Goal: Task Accomplishment & Management: Manage account settings

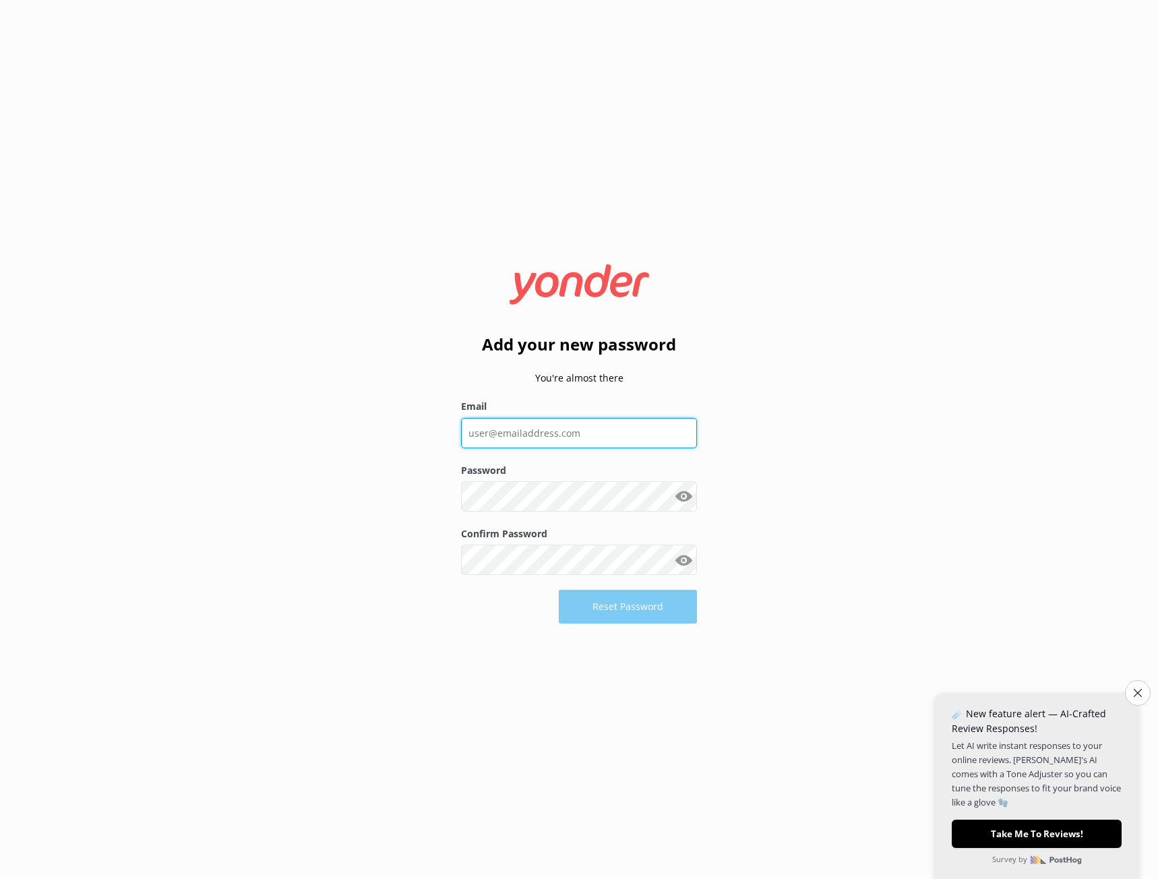
click at [572, 429] on input "Email" at bounding box center [579, 433] width 236 height 30
type input "[EMAIL_ADDRESS][DOMAIN_NAME]"
click at [679, 495] on button "Show password" at bounding box center [683, 497] width 27 height 27
click at [621, 613] on button "Reset Password" at bounding box center [628, 607] width 138 height 34
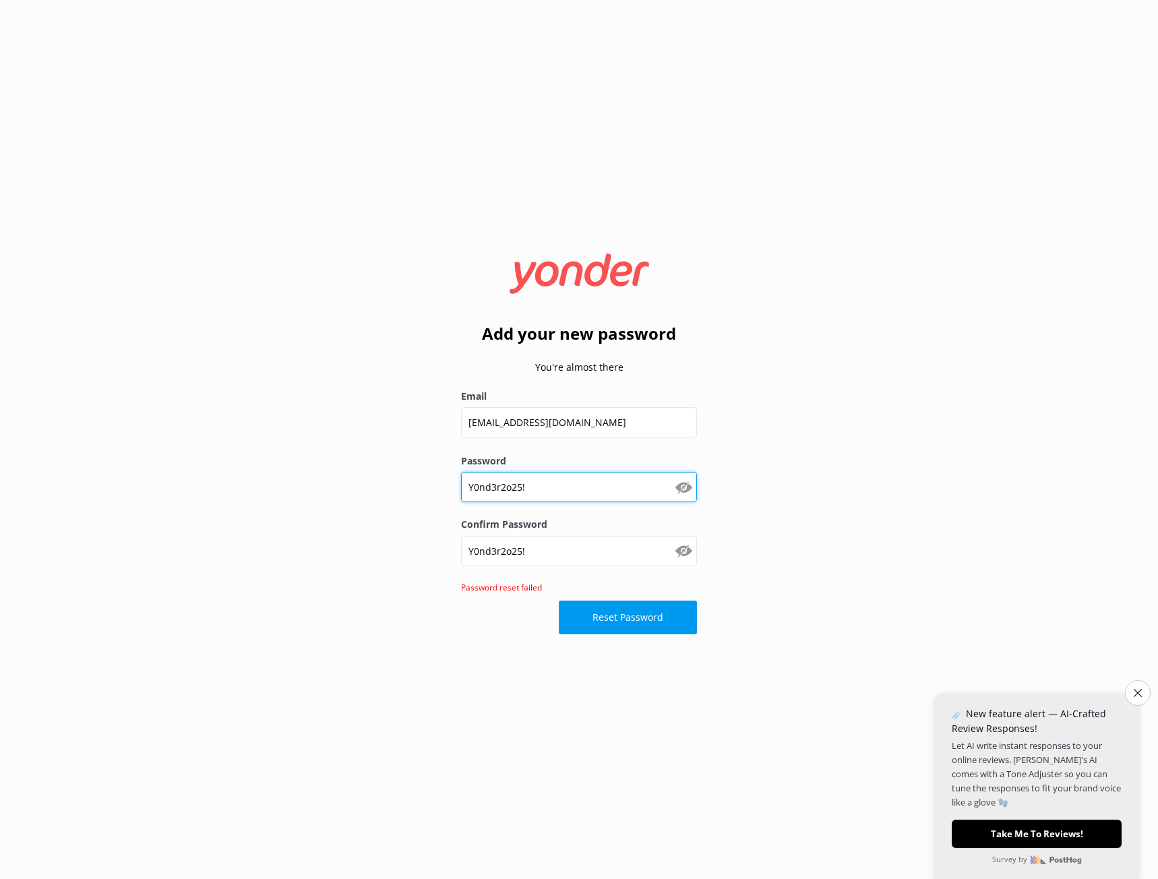
click at [567, 493] on input "Y0nd3r2o25!" at bounding box center [579, 487] width 236 height 30
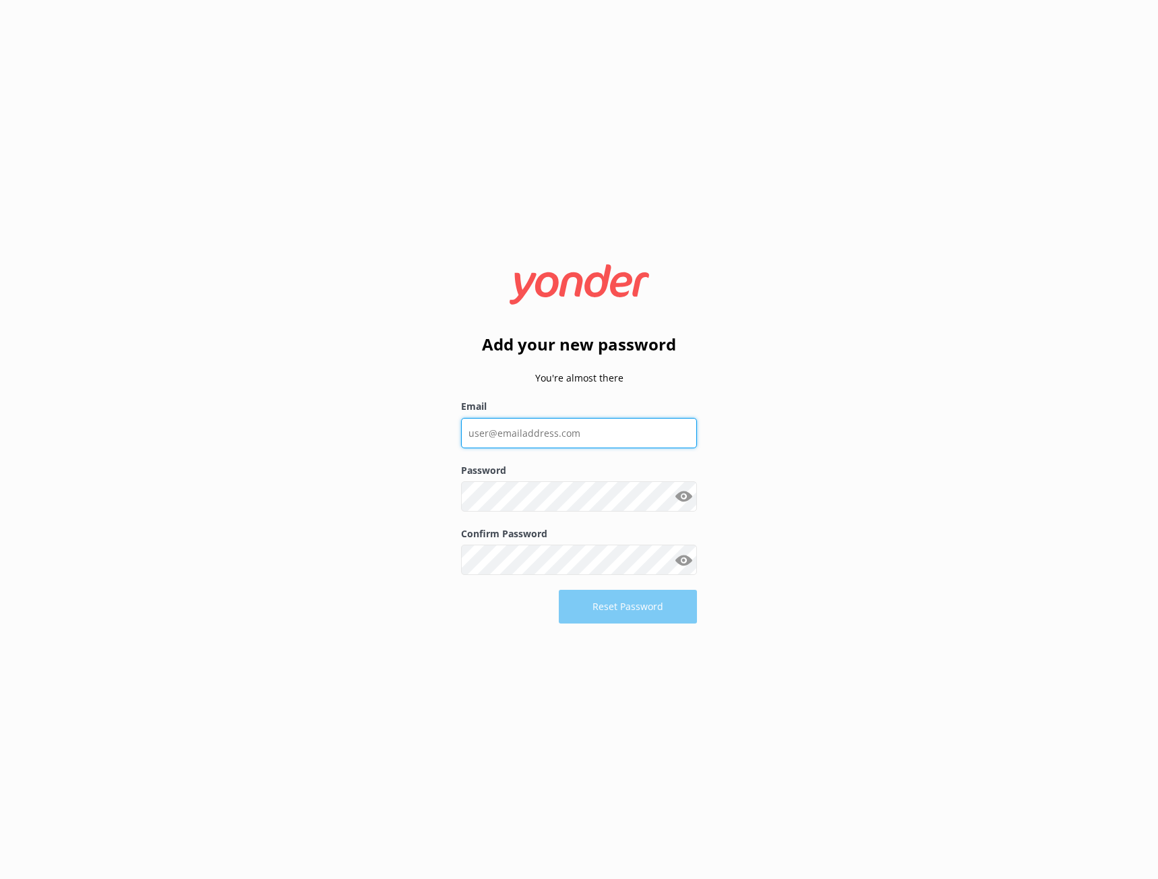
click at [576, 445] on input "Email" at bounding box center [579, 433] width 236 height 30
click at [489, 431] on input "[EMAIL_ADDRESS][DOMAIN_NAME]" at bounding box center [579, 432] width 236 height 30
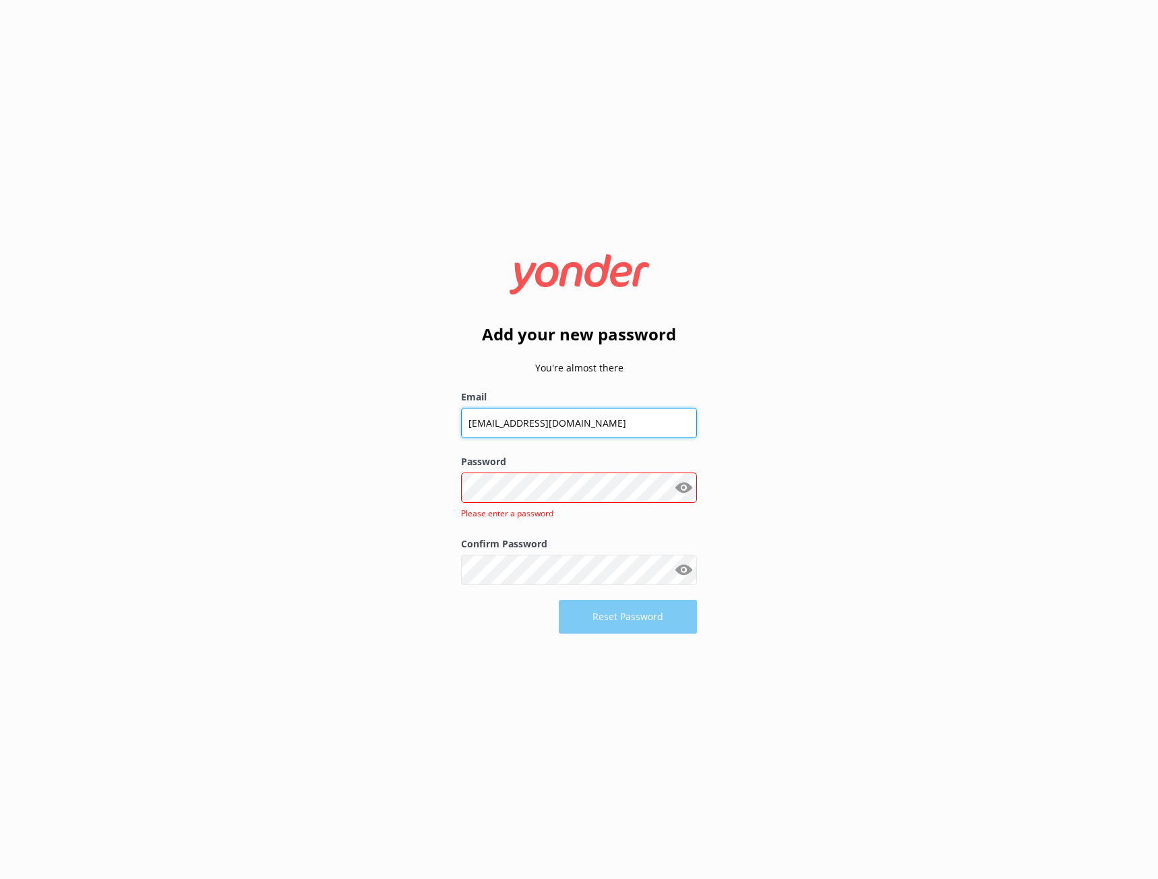
drag, startPoint x: 486, startPoint y: 423, endPoint x: 429, endPoint y: 423, distance: 57.3
click at [429, 423] on div "Add your new password You're almost there Email [EMAIL_ADDRESS][DOMAIN_NAME] Pa…" at bounding box center [579, 439] width 1158 height 879
type input "[PERSON_NAME][EMAIL_ADDRESS][DOMAIN_NAME]"
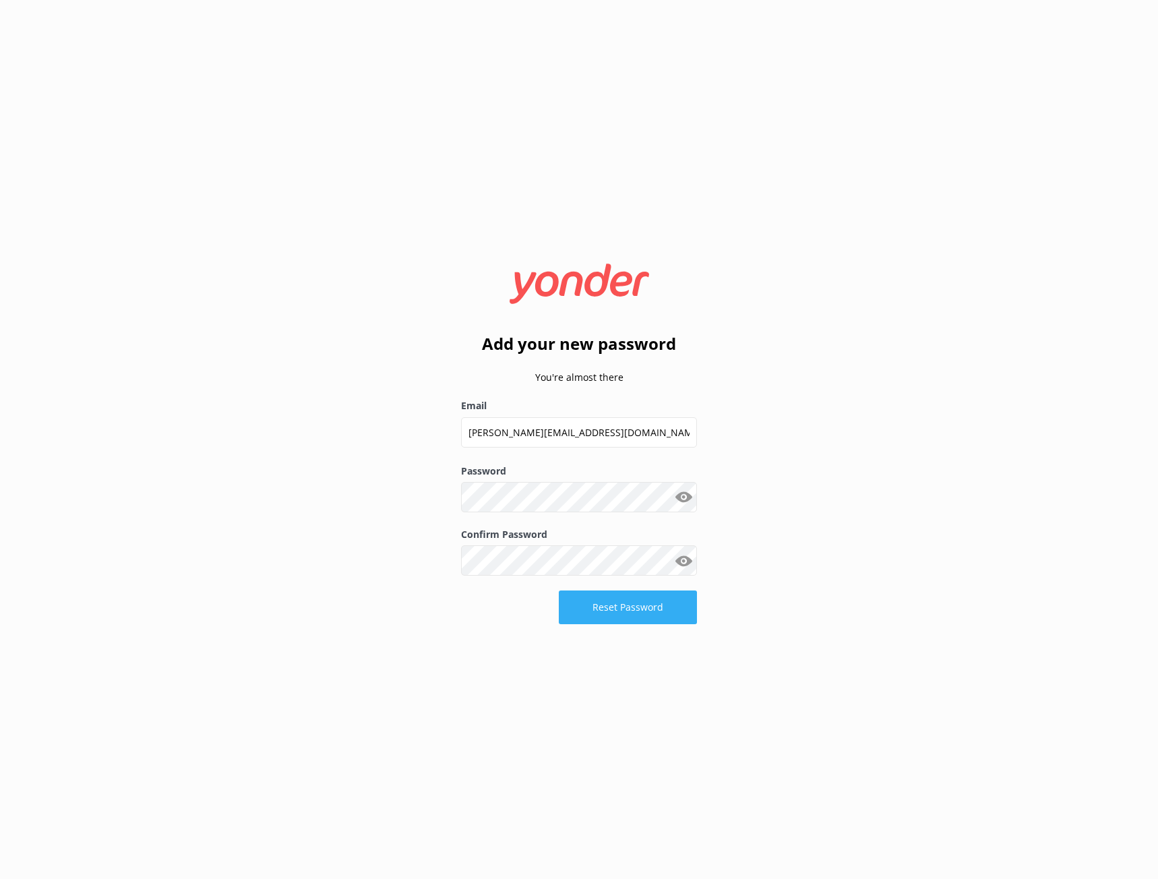
click at [645, 607] on button "Reset Password" at bounding box center [628, 607] width 138 height 34
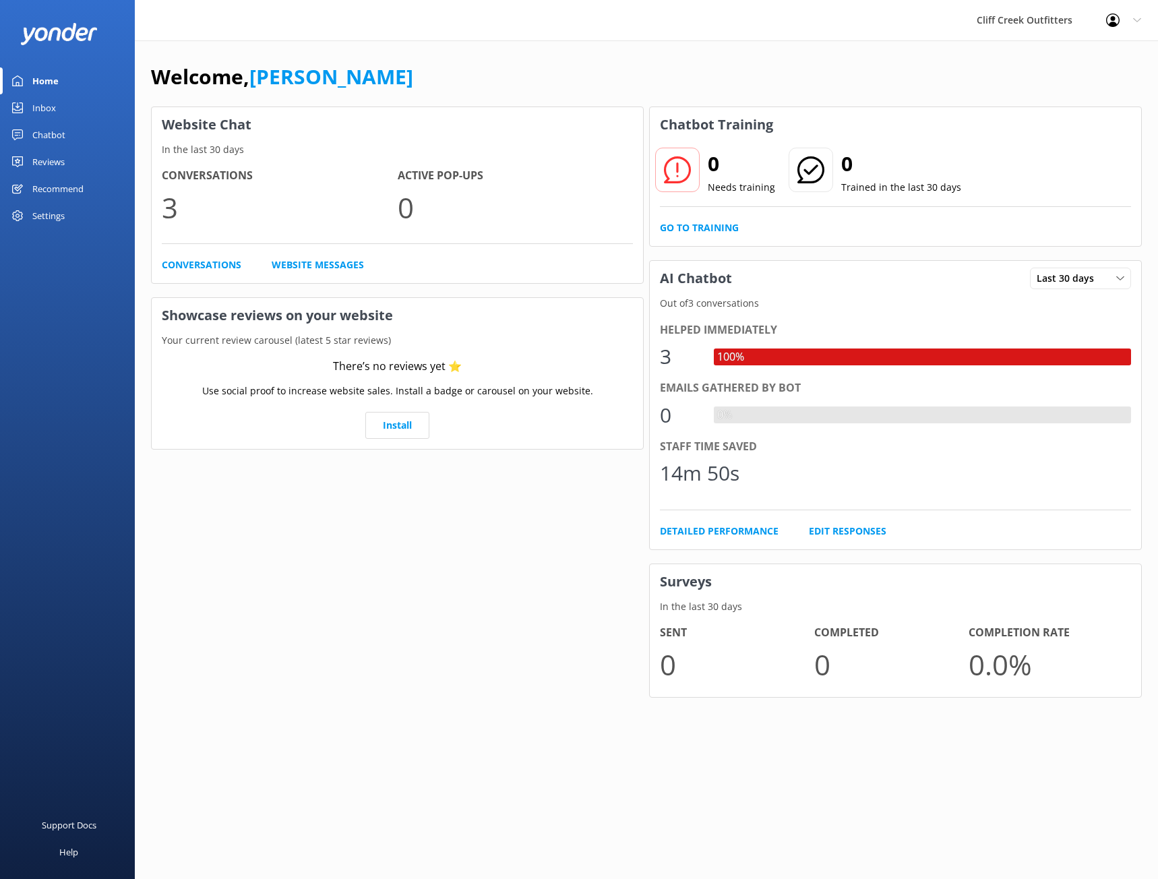
click at [724, 33] on div "Cliff Creek Outfitters Profile Settings Logout" at bounding box center [579, 20] width 1158 height 40
click at [1060, 24] on div "Cliff Creek Outfitters" at bounding box center [1024, 20] width 129 height 40
click at [1128, 24] on div "Profile Settings Logout" at bounding box center [1123, 20] width 69 height 40
click at [1092, 65] on link "Profile Settings" at bounding box center [1091, 57] width 135 height 34
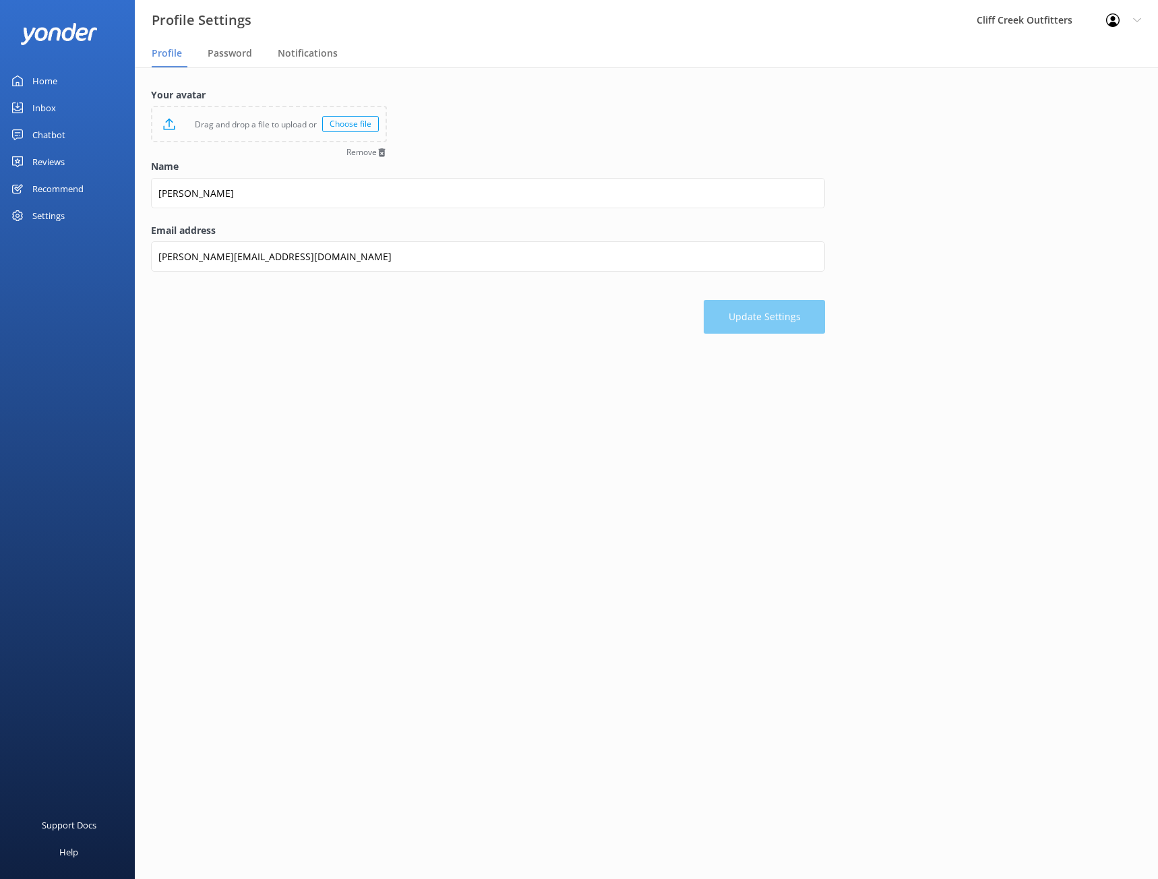
click at [352, 124] on div "Choose file" at bounding box center [350, 124] width 57 height 16
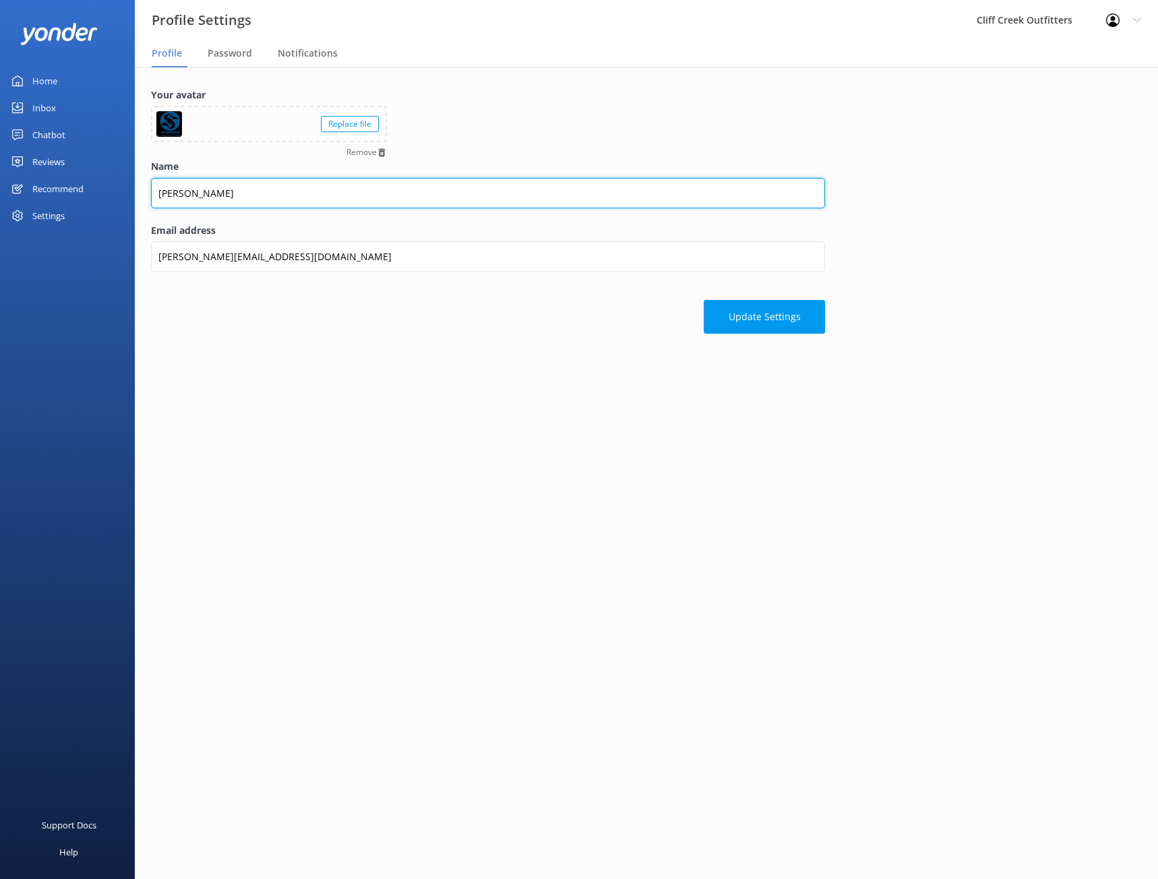
click at [200, 204] on input "[PERSON_NAME]" at bounding box center [488, 193] width 674 height 30
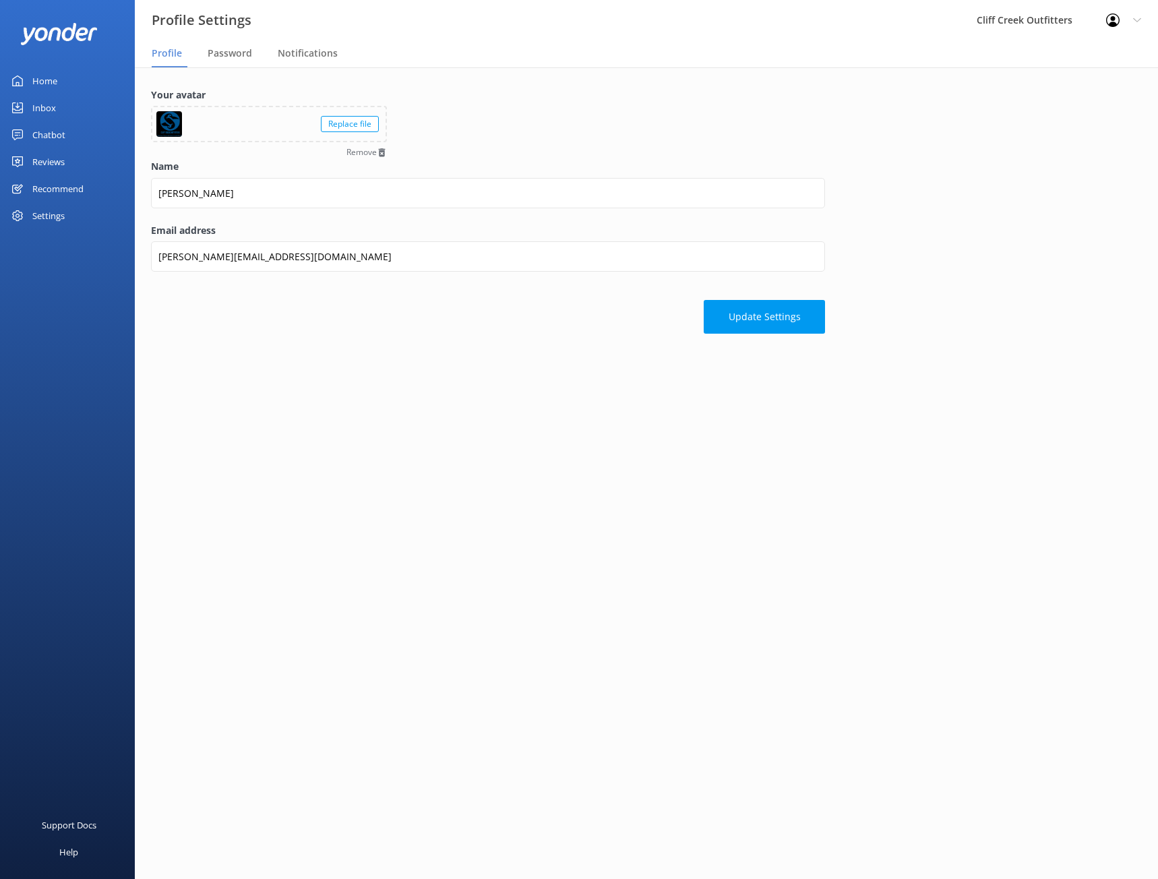
click at [203, 334] on div "Update Settings" at bounding box center [488, 309] width 674 height 47
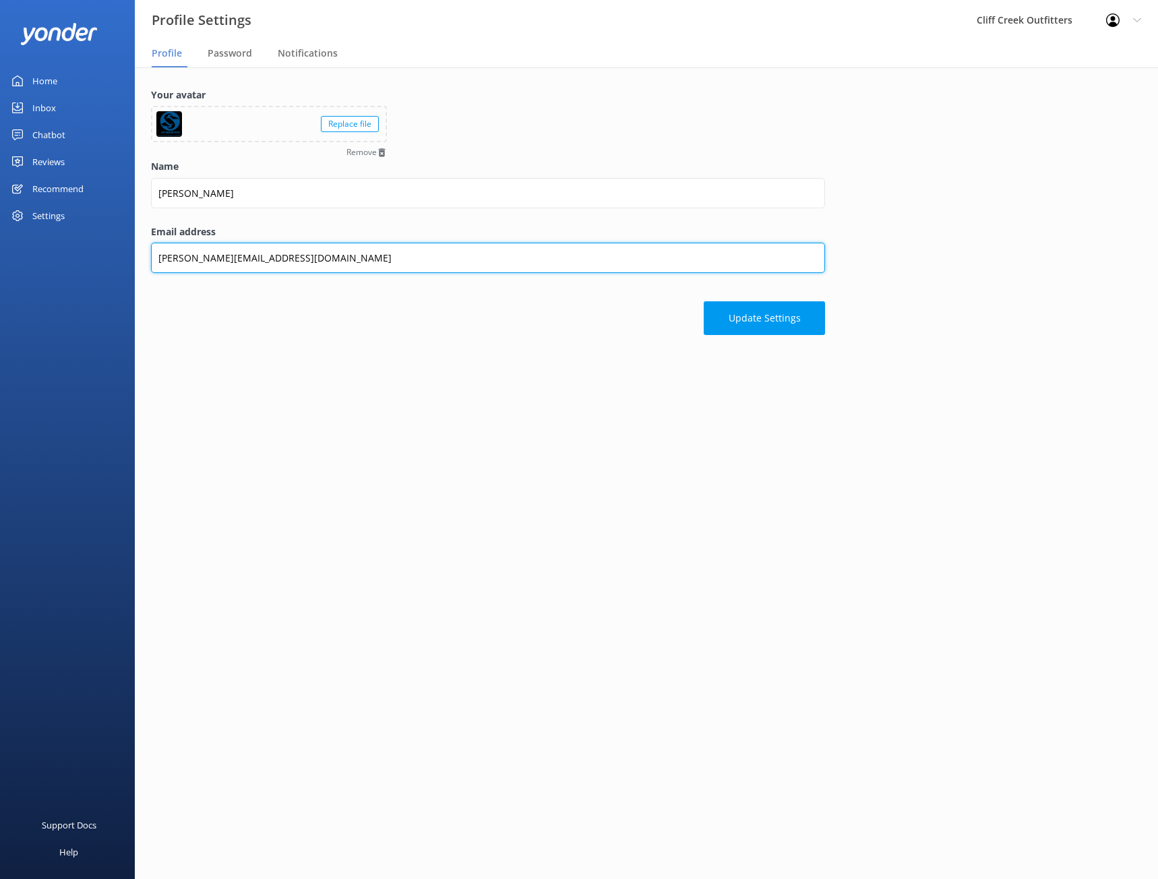
drag, startPoint x: 181, startPoint y: 259, endPoint x: 135, endPoint y: 259, distance: 45.8
click at [135, 259] on div "Your avatar Replace file Remove Name [PERSON_NAME] Email address [PERSON_NAME][…" at bounding box center [646, 214] width 1023 height 295
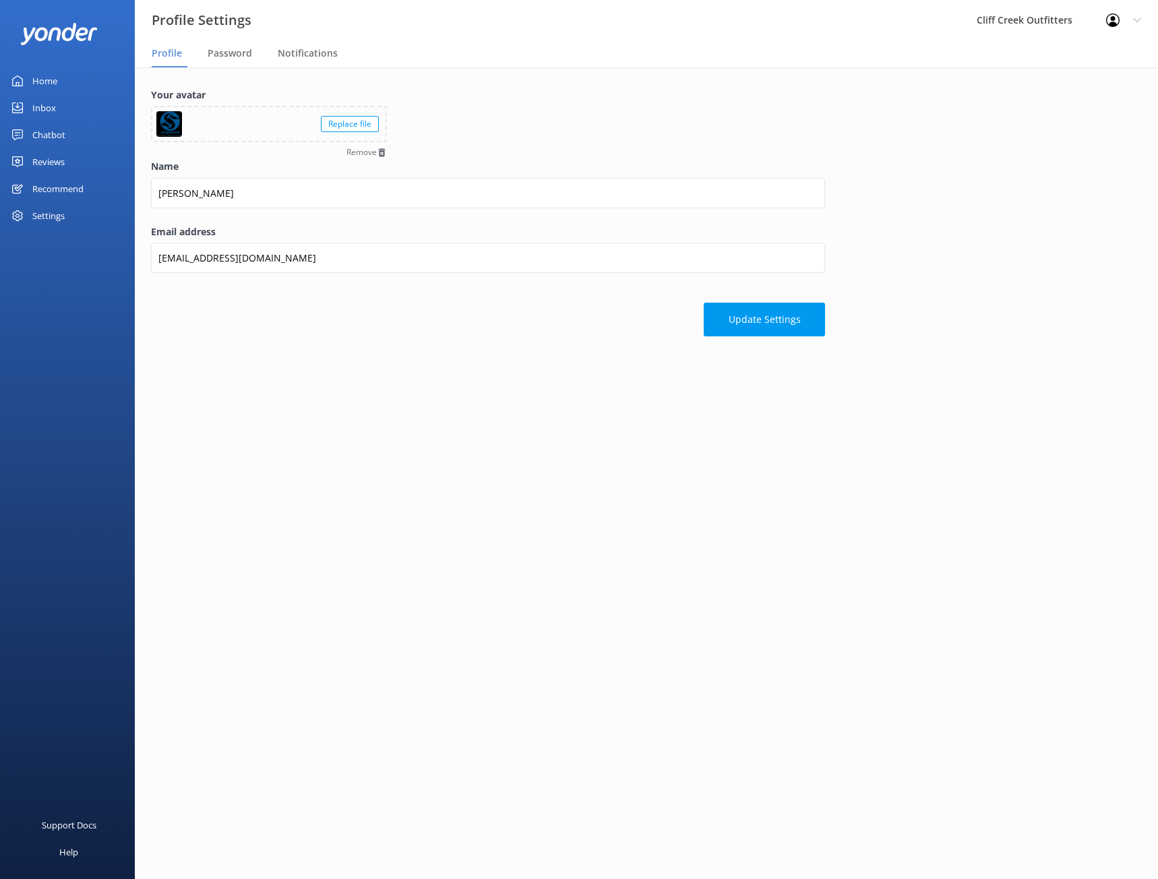
click at [600, 364] on main "Your avatar Replace file Remove Name [PERSON_NAME] Email address [EMAIL_ADDRESS…" at bounding box center [646, 472] width 1023 height 811
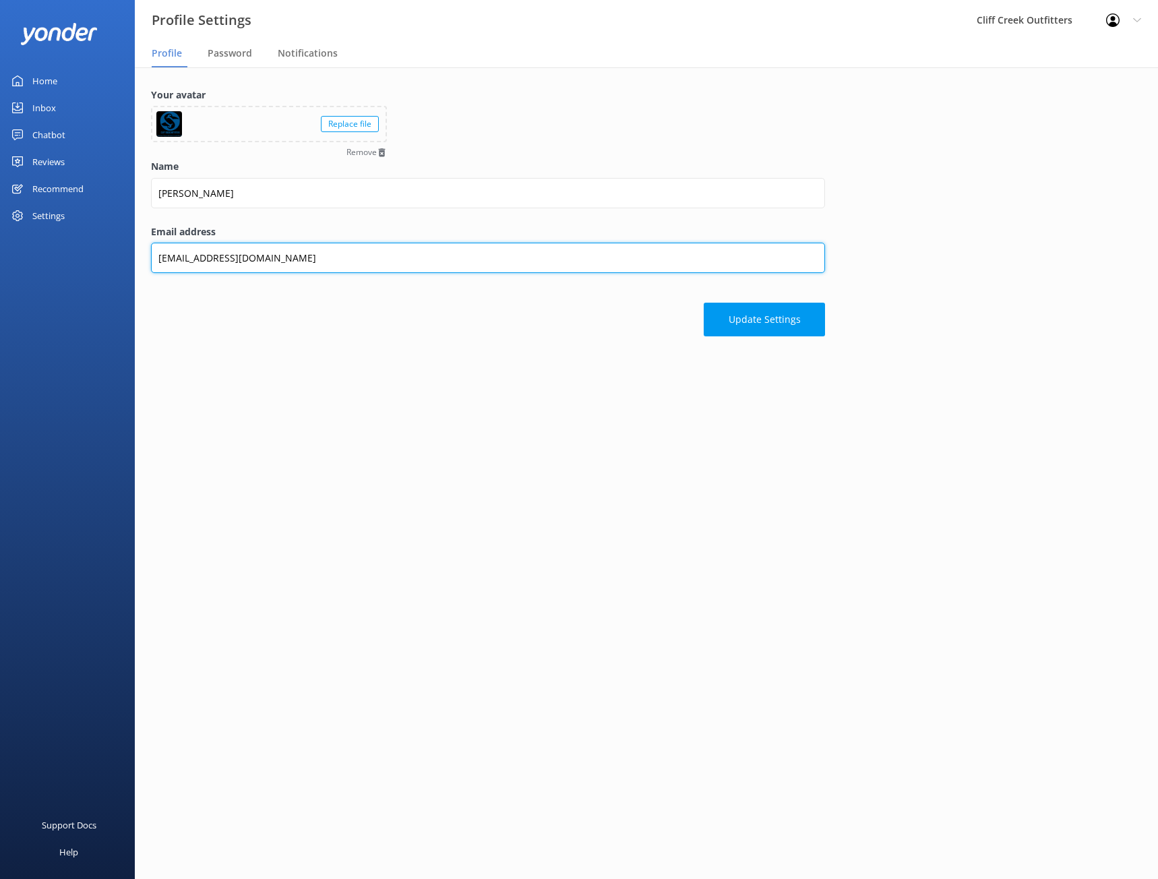
drag, startPoint x: 321, startPoint y: 259, endPoint x: 197, endPoint y: 258, distance: 124.0
click at [197, 258] on input "[EMAIL_ADDRESS][DOMAIN_NAME]" at bounding box center [488, 258] width 674 height 30
type input "[EMAIL_ADDRESS][DOMAIN_NAME]"
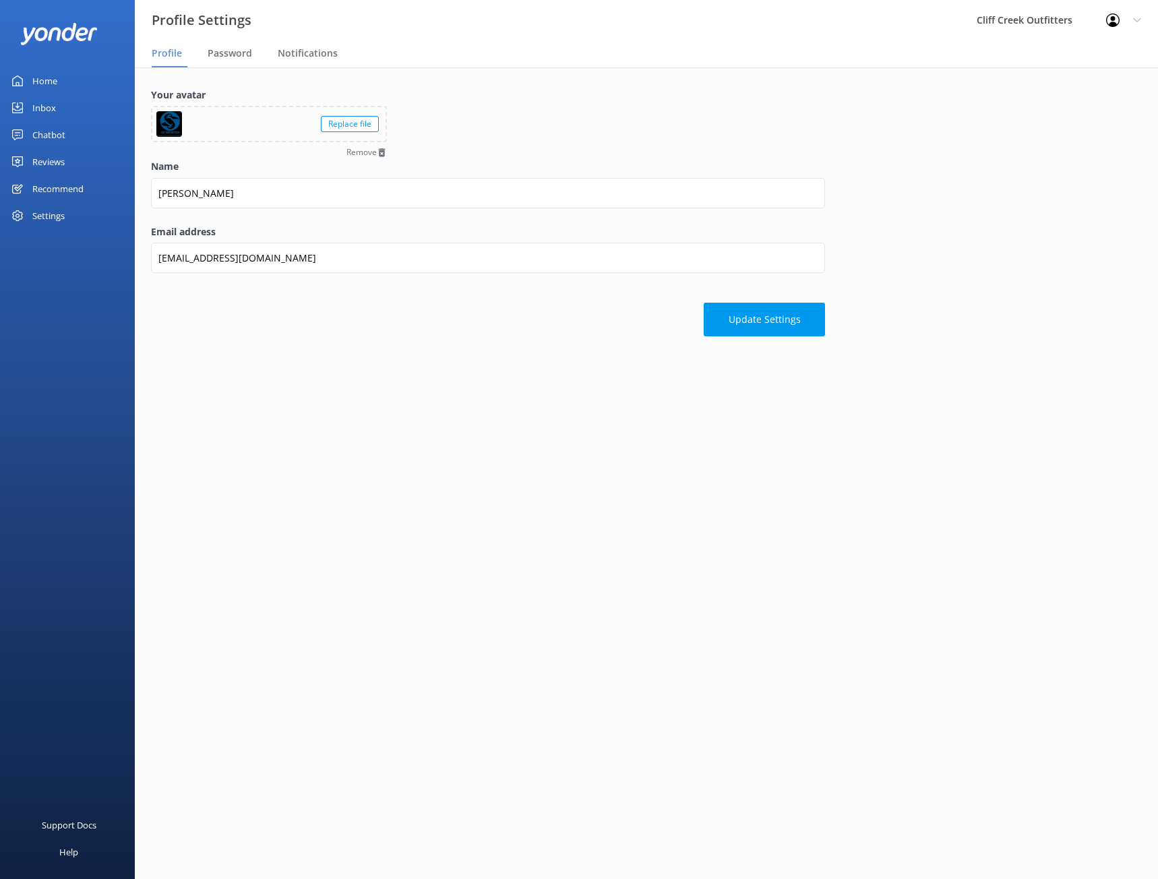
click at [616, 373] on main "Your avatar Replace file Remove Name [PERSON_NAME] Email address [EMAIL_ADDRESS…" at bounding box center [646, 472] width 1023 height 811
click at [721, 317] on button "Update Settings" at bounding box center [764, 320] width 121 height 34
click at [226, 53] on span "Password" at bounding box center [230, 53] width 44 height 13
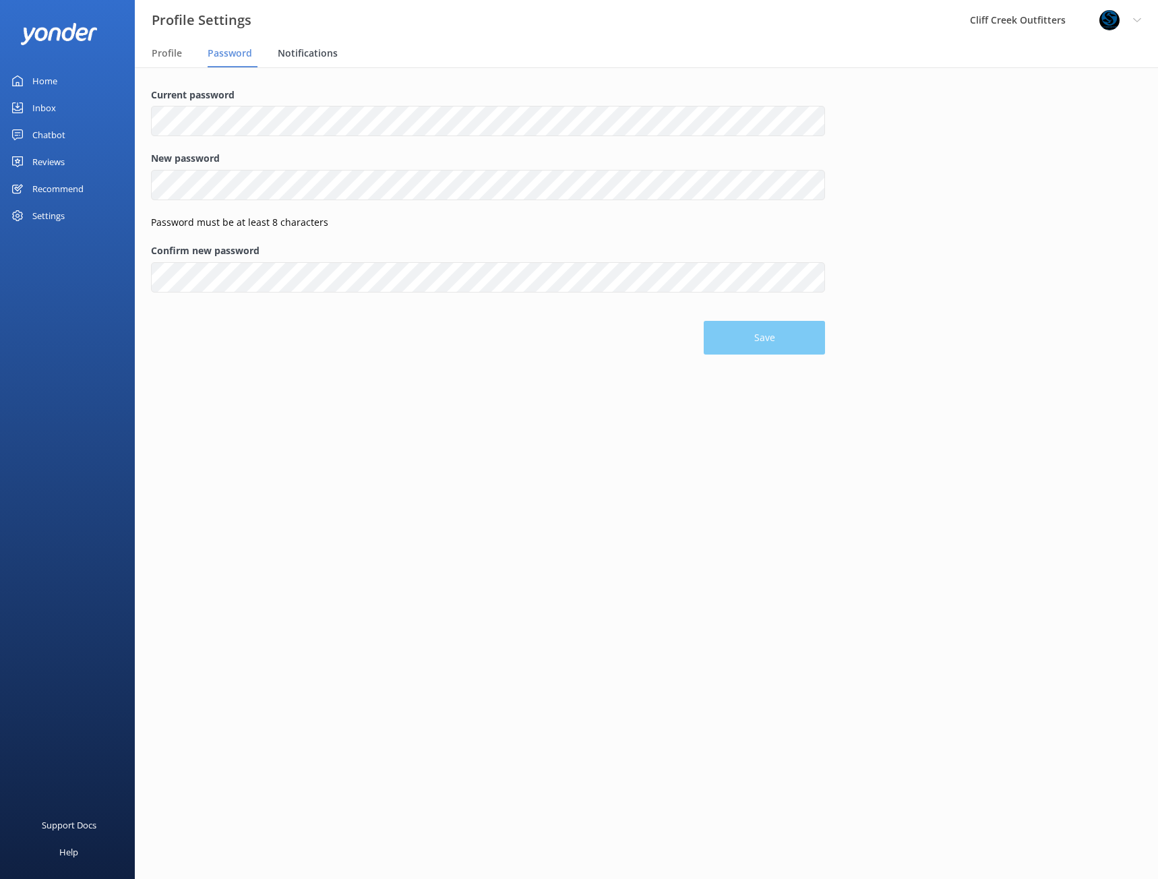
click at [308, 53] on span "Notifications" at bounding box center [308, 53] width 60 height 13
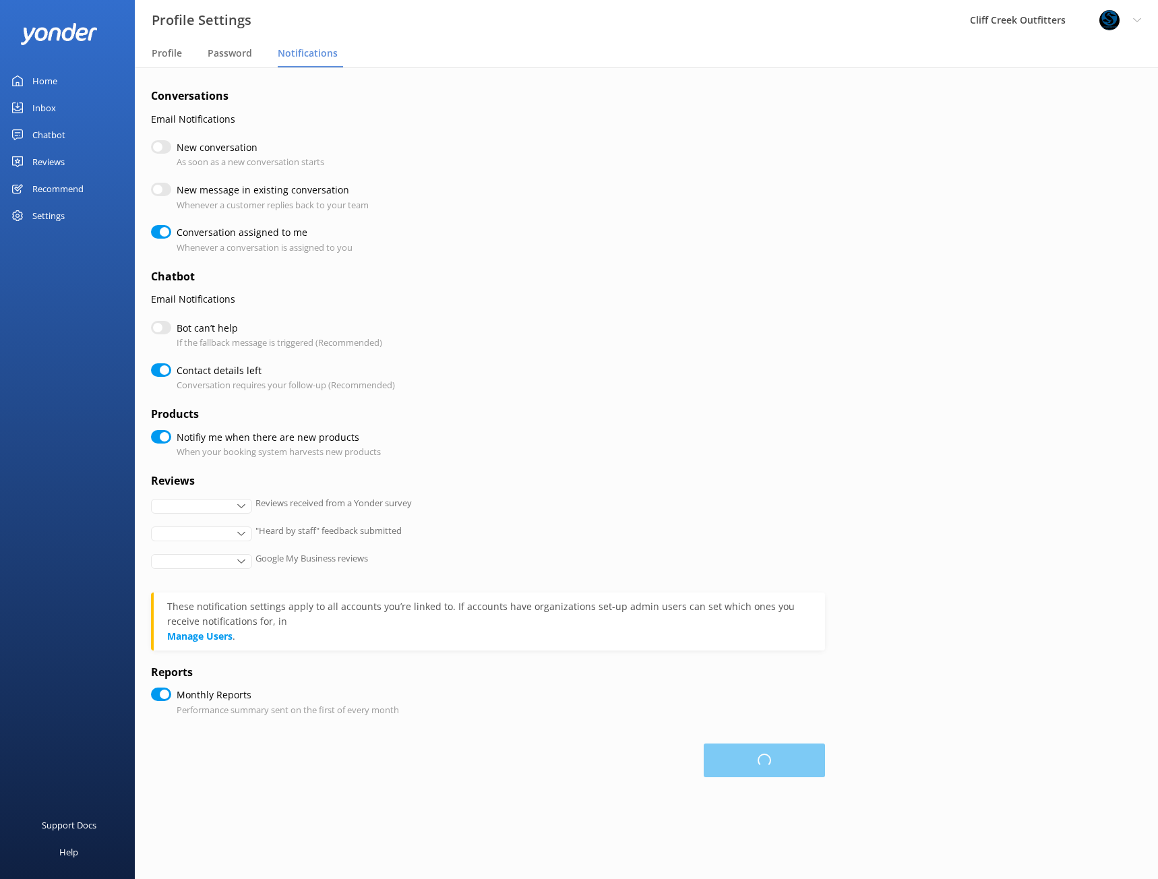
checkbox input "true"
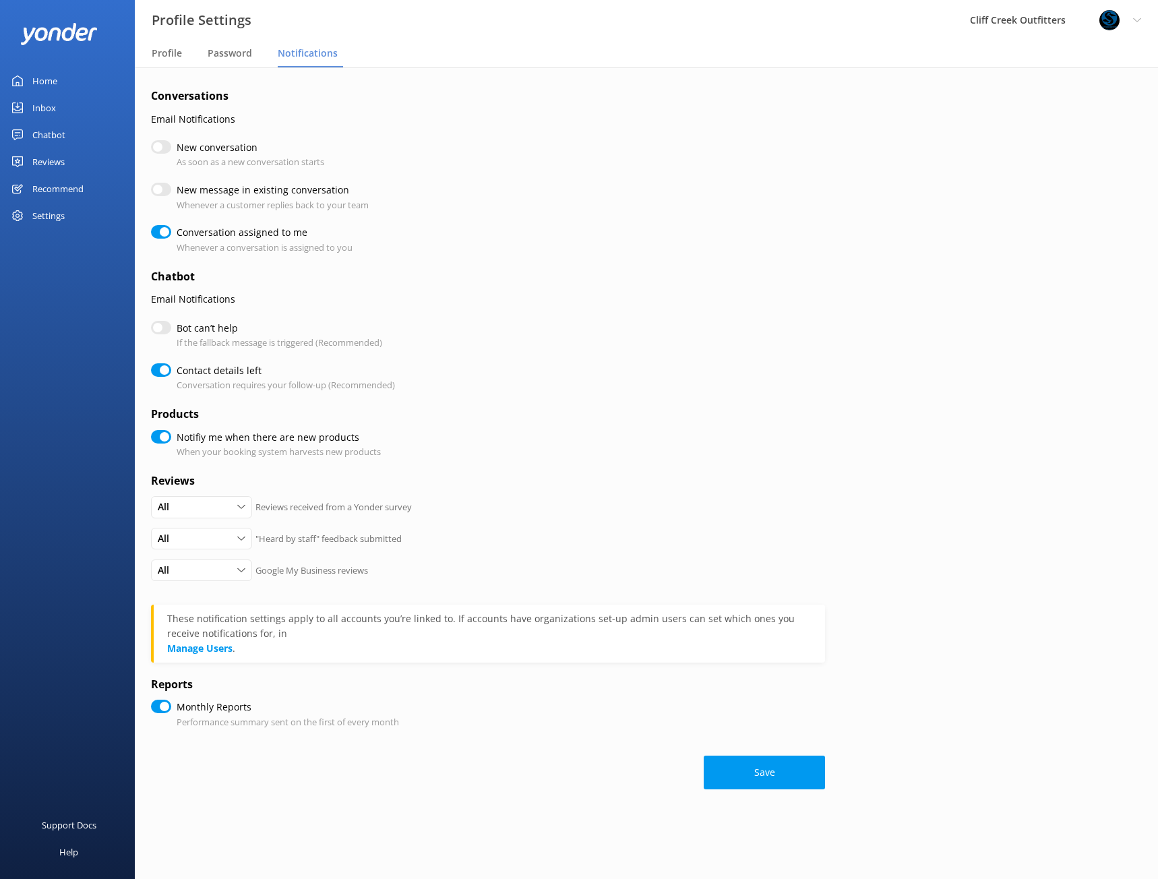
click at [163, 148] on input "New conversation" at bounding box center [161, 146] width 20 height 13
checkbox input "true"
click at [159, 186] on input "New message in existing conversation" at bounding box center [161, 189] width 20 height 13
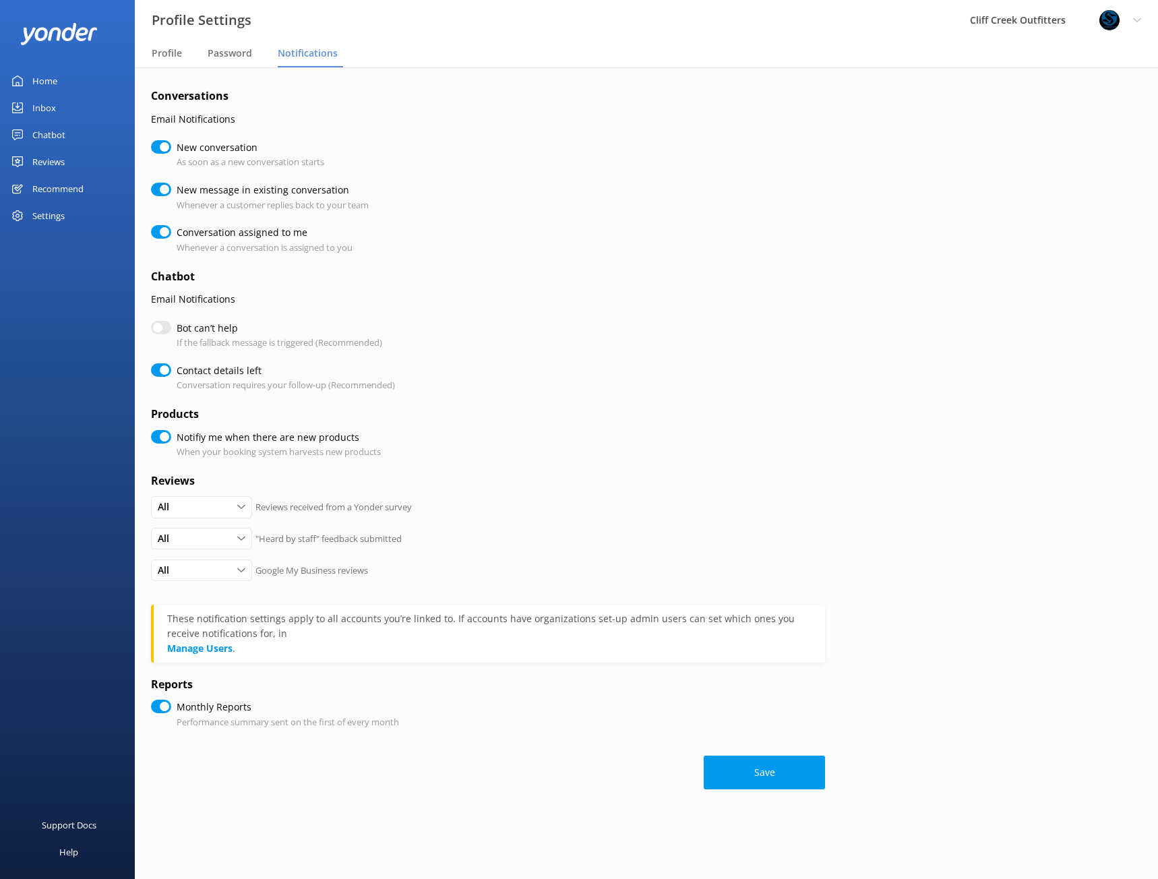
checkbox input "true"
click at [163, 325] on input "Bot can’t help" at bounding box center [161, 327] width 20 height 13
checkbox input "true"
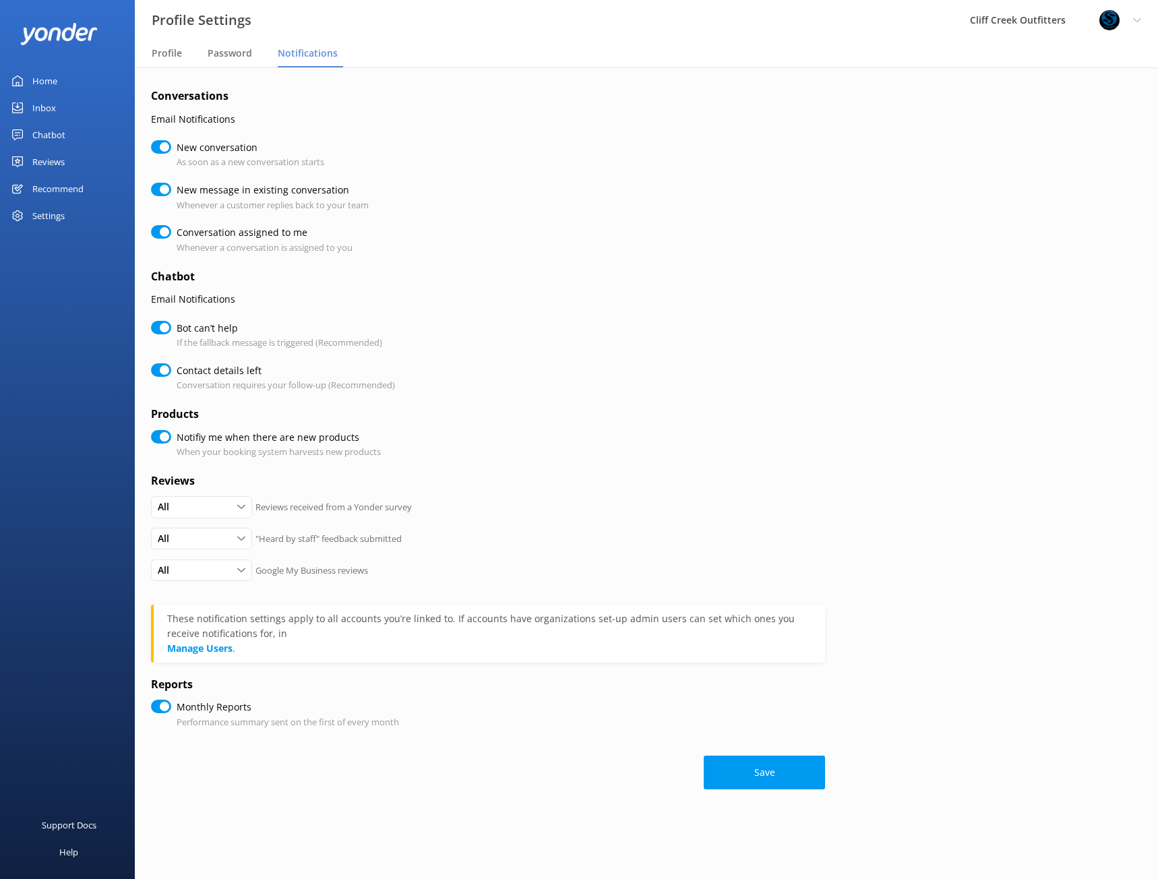
checkbox input "true"
click at [215, 503] on div "All" at bounding box center [201, 506] width 94 height 15
click at [513, 510] on div "All All Detractors None Reviews received from a Yonder survey" at bounding box center [488, 512] width 674 height 32
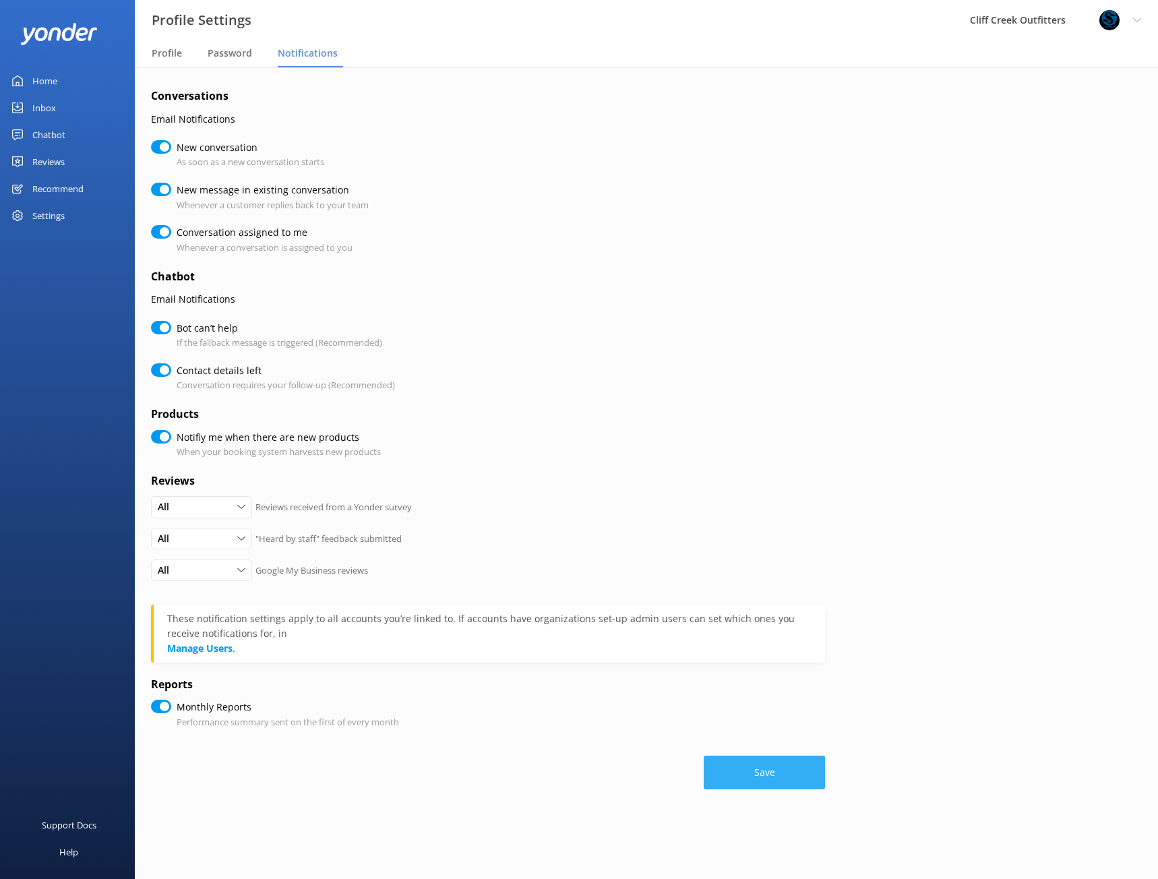
click at [748, 770] on button "Save" at bounding box center [764, 773] width 121 height 34
checkbox input "true"
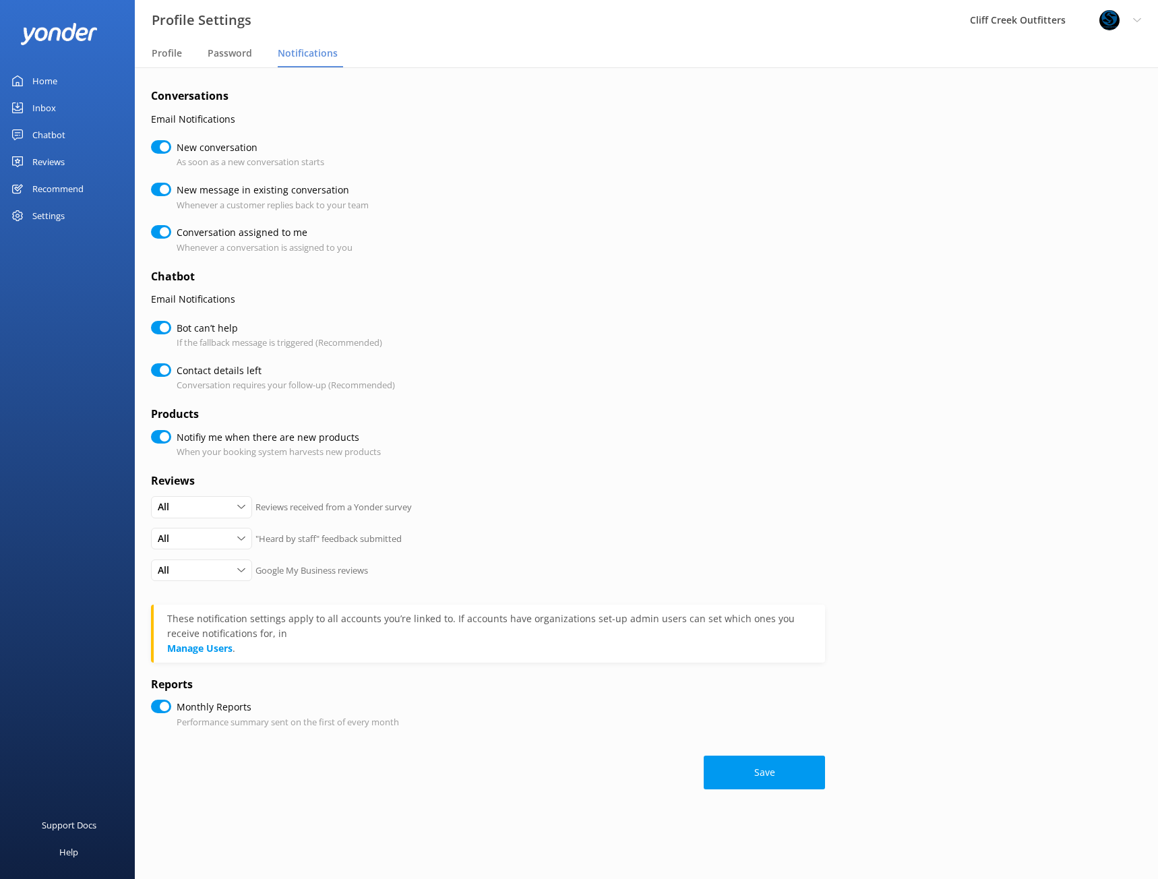
click at [1136, 21] on use at bounding box center [1136, 20] width 7 height 4
click at [156, 53] on span "Profile" at bounding box center [167, 53] width 30 height 13
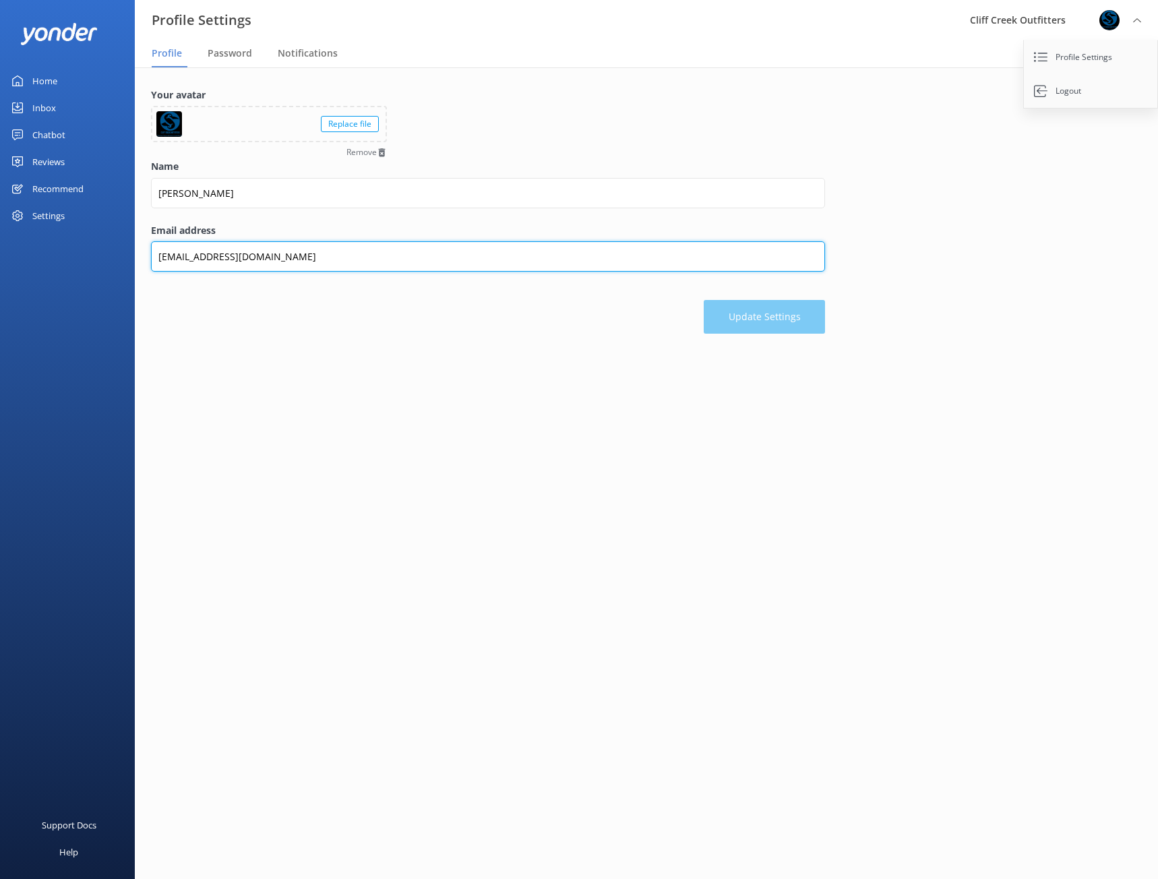
click at [173, 257] on input "[EMAIL_ADDRESS][DOMAIN_NAME]" at bounding box center [488, 256] width 674 height 30
drag, startPoint x: 184, startPoint y: 260, endPoint x: 129, endPoint y: 258, distance: 55.3
click at [129, 258] on div "Profile Settings Cliff Creek Outfitters Profile Settings Logout Profile Passwor…" at bounding box center [579, 472] width 1158 height 811
drag, startPoint x: 253, startPoint y: 254, endPoint x: 182, endPoint y: 259, distance: 71.6
click at [182, 259] on input "[EMAIL_ADDRESS][DOMAIN_NAME]" at bounding box center [488, 256] width 674 height 30
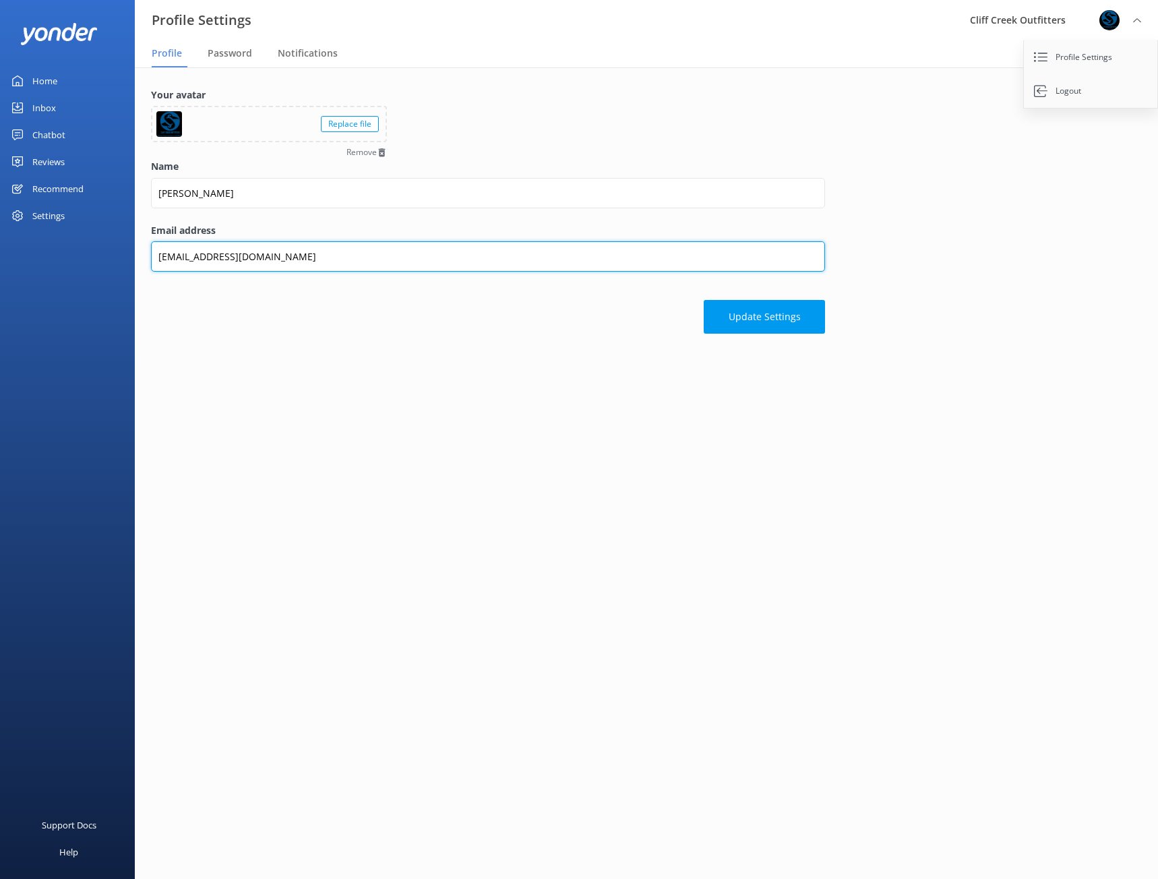
type input "[EMAIL_ADDRESS][DOMAIN_NAME]"
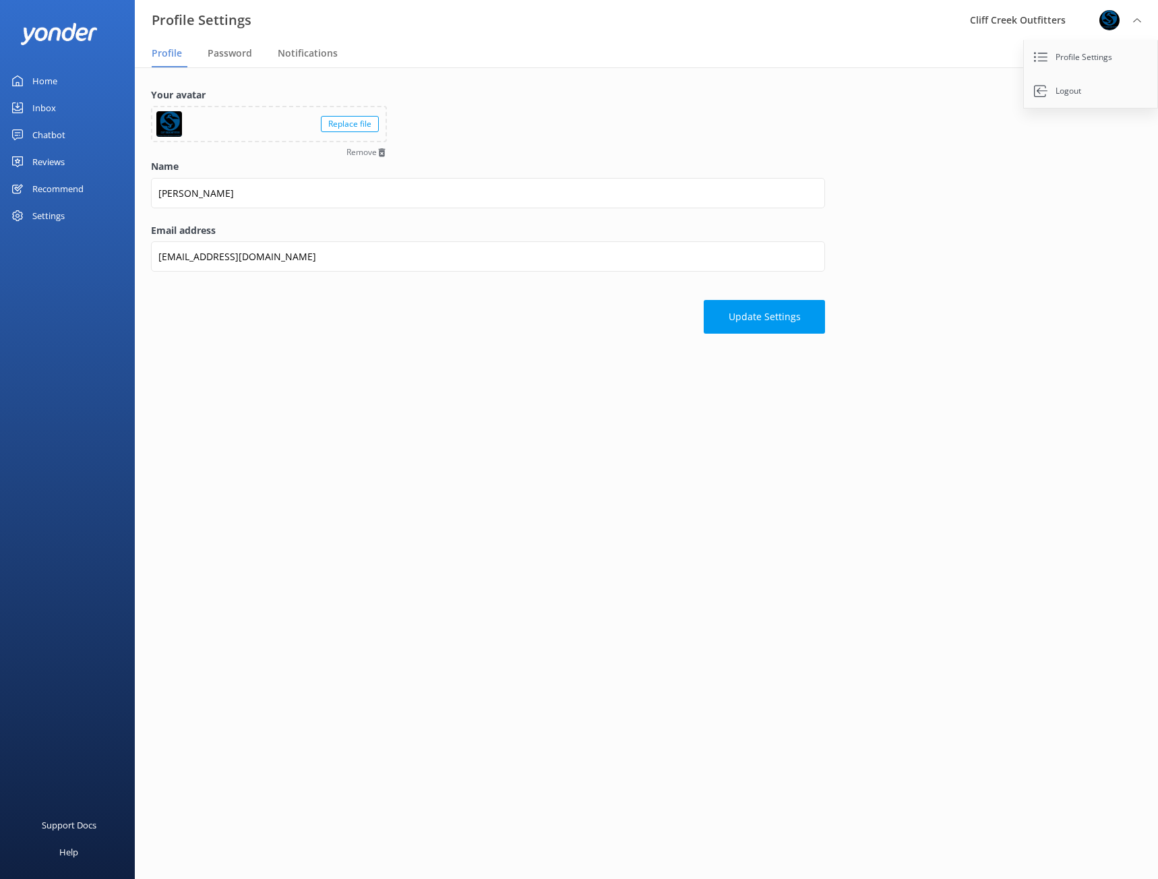
click at [208, 445] on main "Your avatar Replace file Remove Name [PERSON_NAME] Email address [EMAIL_ADDRESS…" at bounding box center [646, 472] width 1023 height 811
click at [791, 321] on button "Update Settings" at bounding box center [764, 318] width 121 height 34
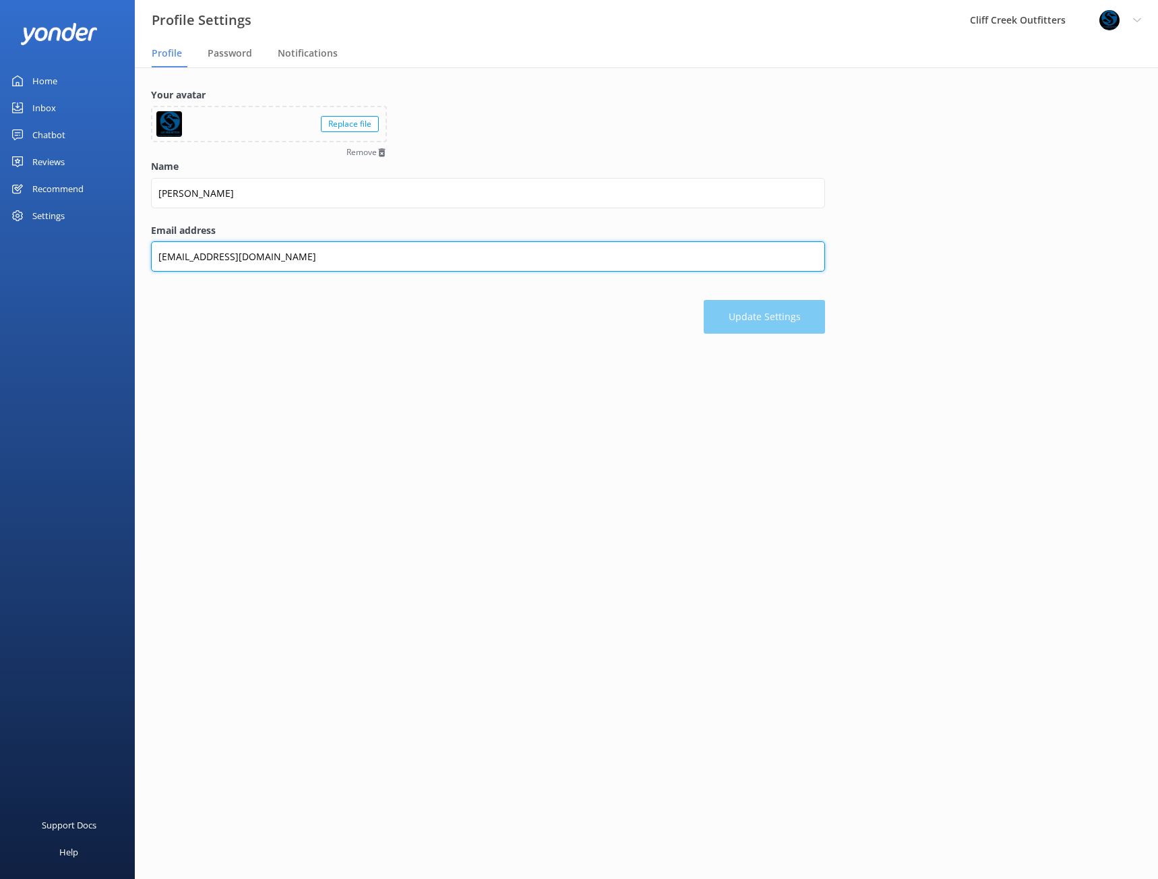
click at [567, 251] on input "[EMAIL_ADDRESS][DOMAIN_NAME]" at bounding box center [488, 256] width 674 height 30
paste input "Y0nd3r2o25!"
click at [487, 265] on input "Y0nd3r2o25!" at bounding box center [488, 256] width 674 height 30
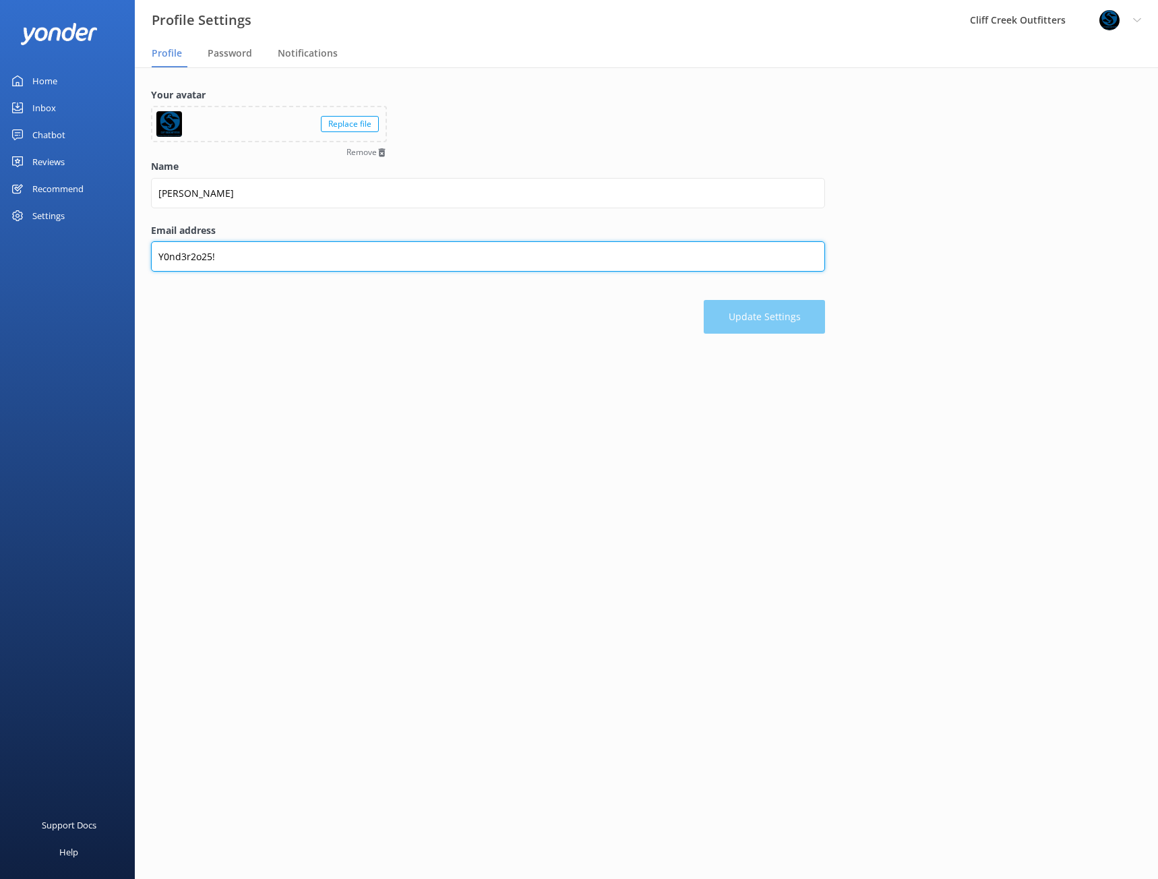
click at [487, 265] on input "Y0nd3r2o25!" at bounding box center [488, 256] width 674 height 30
type input "[EMAIL_ADDRESS][DOMAIN_NAME]"
click at [214, 258] on input "[EMAIL_ADDRESS][DOMAIN_NAME]" at bounding box center [488, 256] width 674 height 30
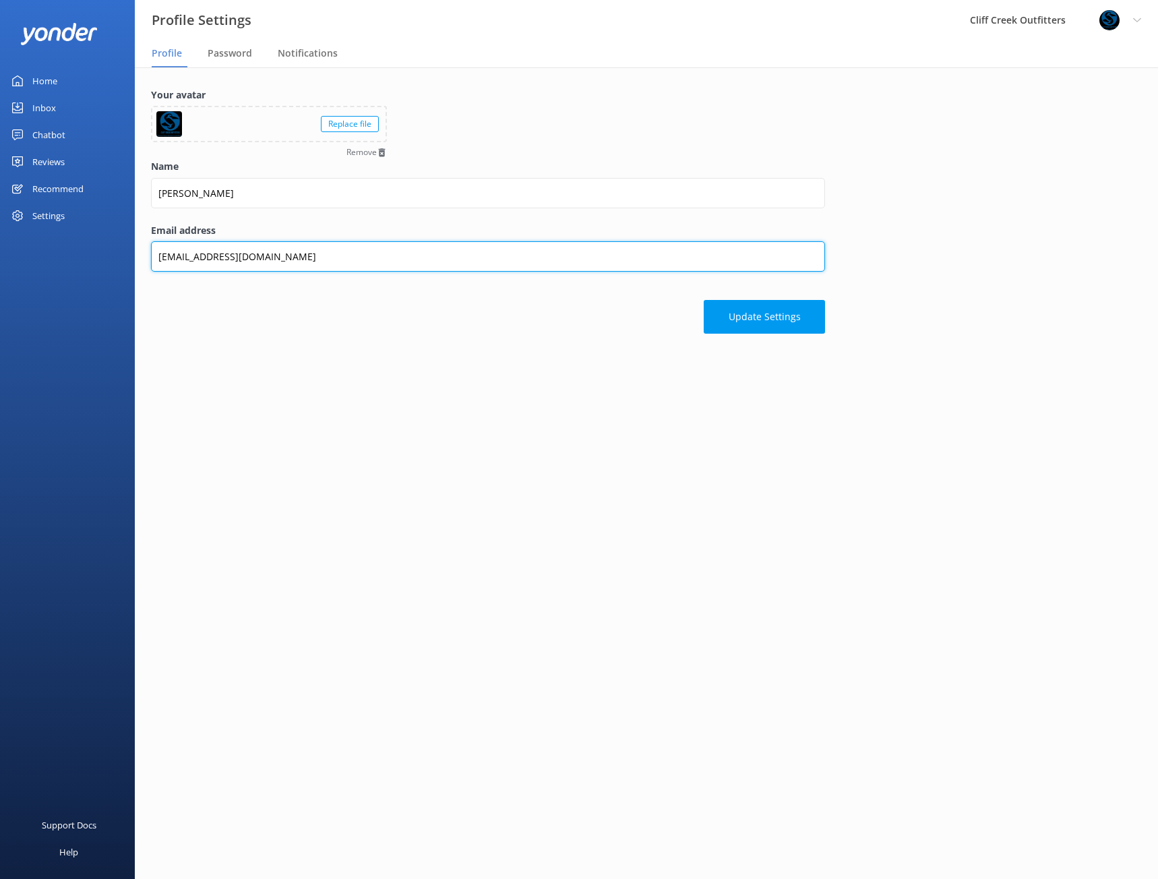
click at [214, 258] on input "[EMAIL_ADDRESS][DOMAIN_NAME]" at bounding box center [488, 256] width 674 height 30
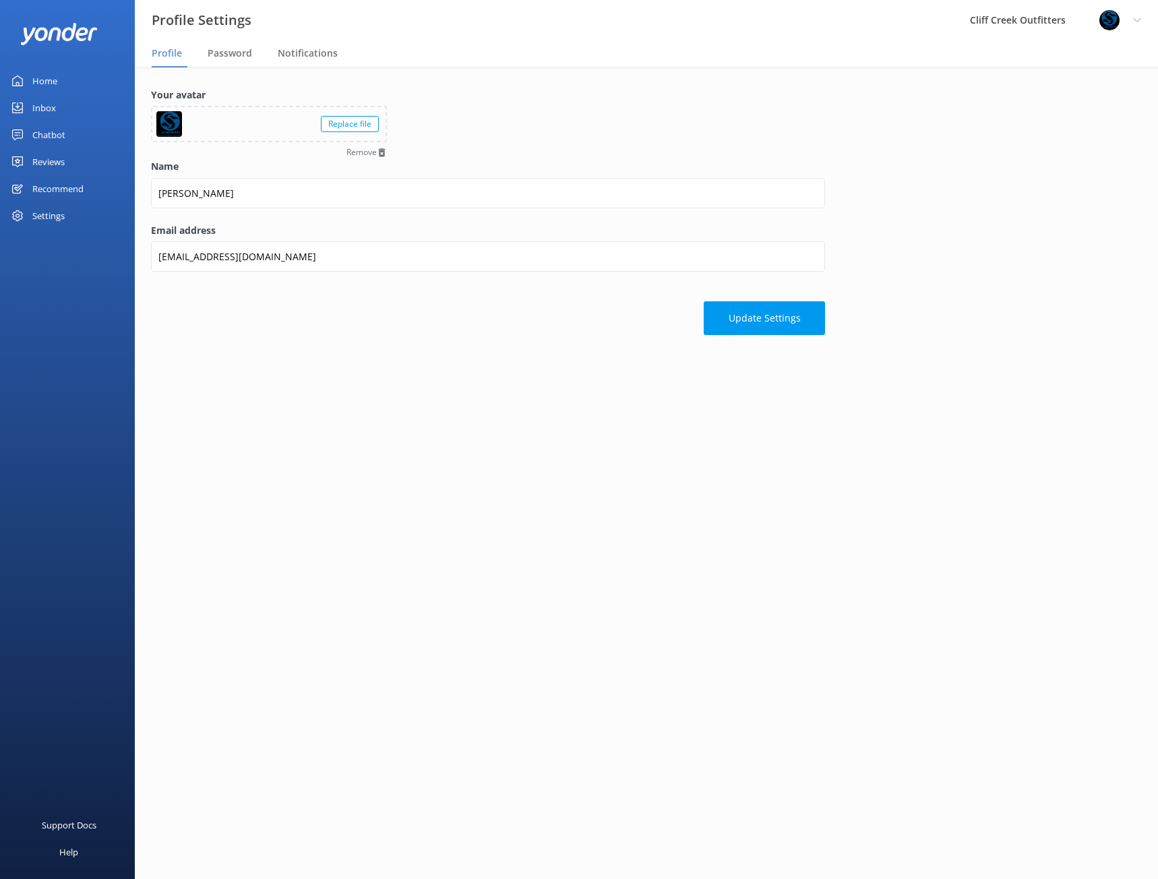
click at [647, 447] on main "Your avatar Replace file Remove Name [PERSON_NAME] Email address [EMAIL_ADDRESS…" at bounding box center [646, 472] width 1023 height 811
click at [791, 312] on button "Update Settings" at bounding box center [764, 318] width 121 height 34
click at [44, 73] on div "Home" at bounding box center [44, 80] width 25 height 27
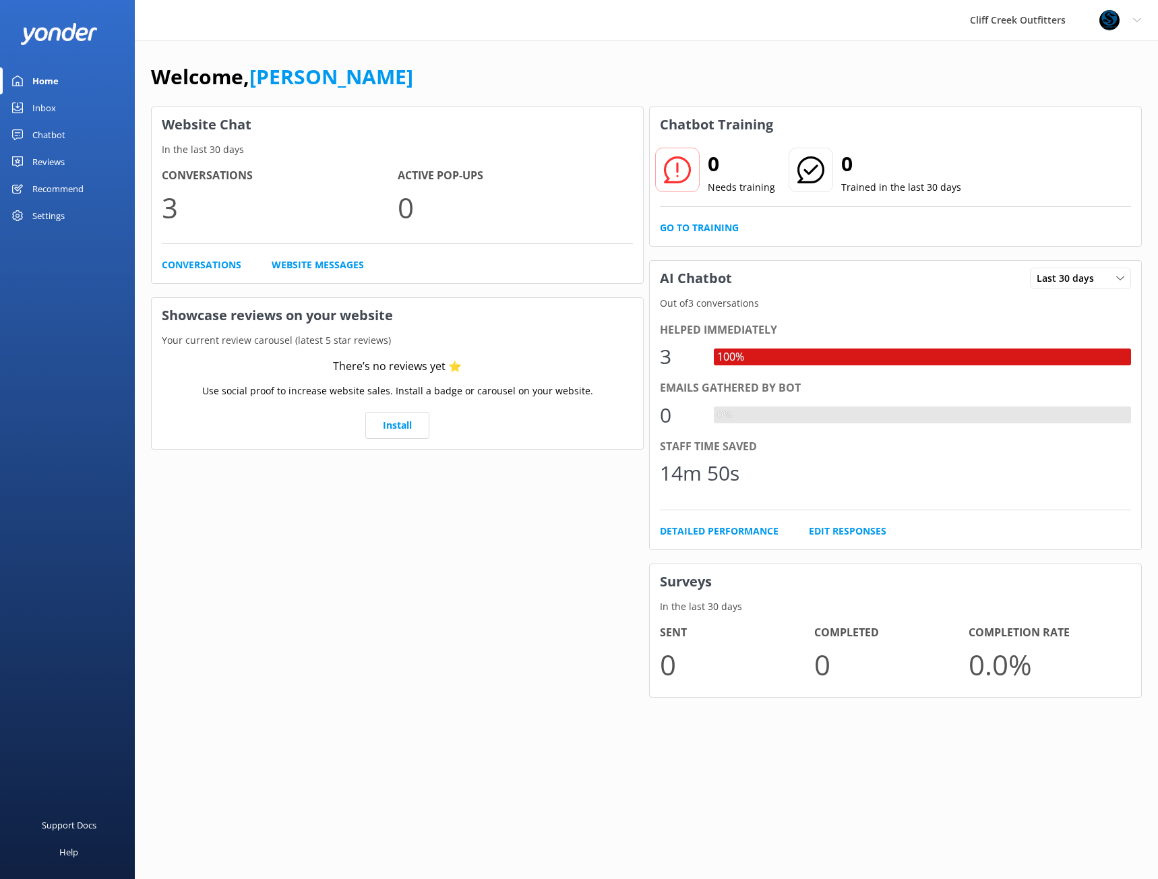
click at [338, 527] on div "Website Chat In the last 30 days Conversations 3 Active Pop-ups 0 Conversations…" at bounding box center [397, 409] width 498 height 610
click at [760, 536] on link "Detailed Performance" at bounding box center [719, 531] width 119 height 15
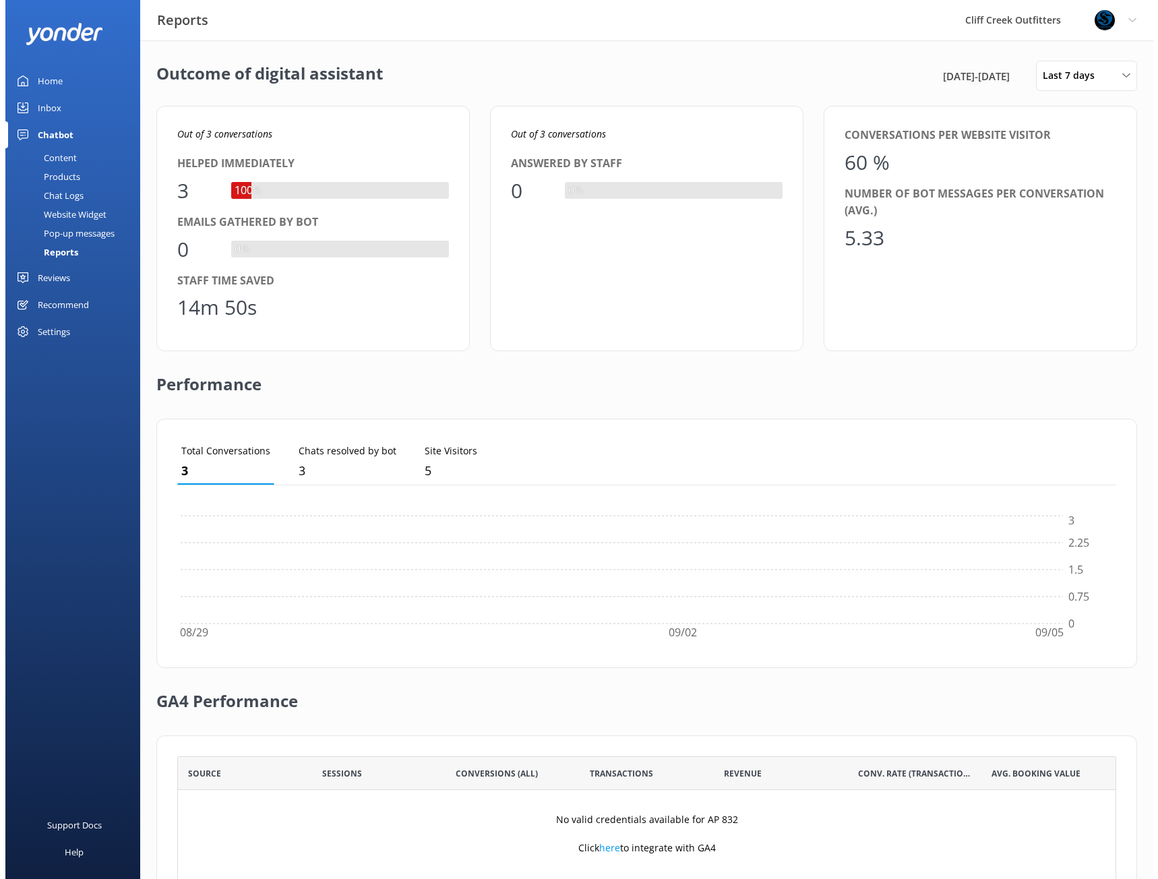
scroll to position [125, 929]
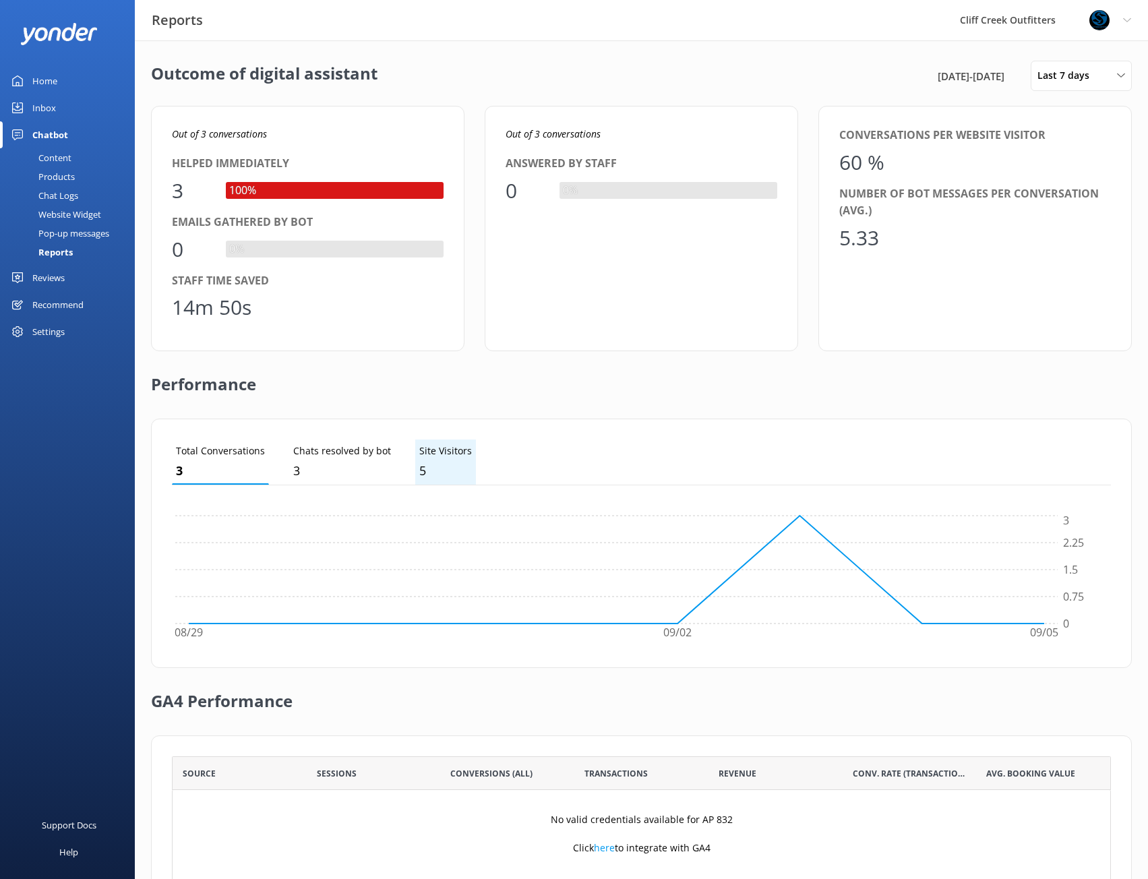
click at [435, 456] on p "Site Visitors" at bounding box center [445, 450] width 53 height 15
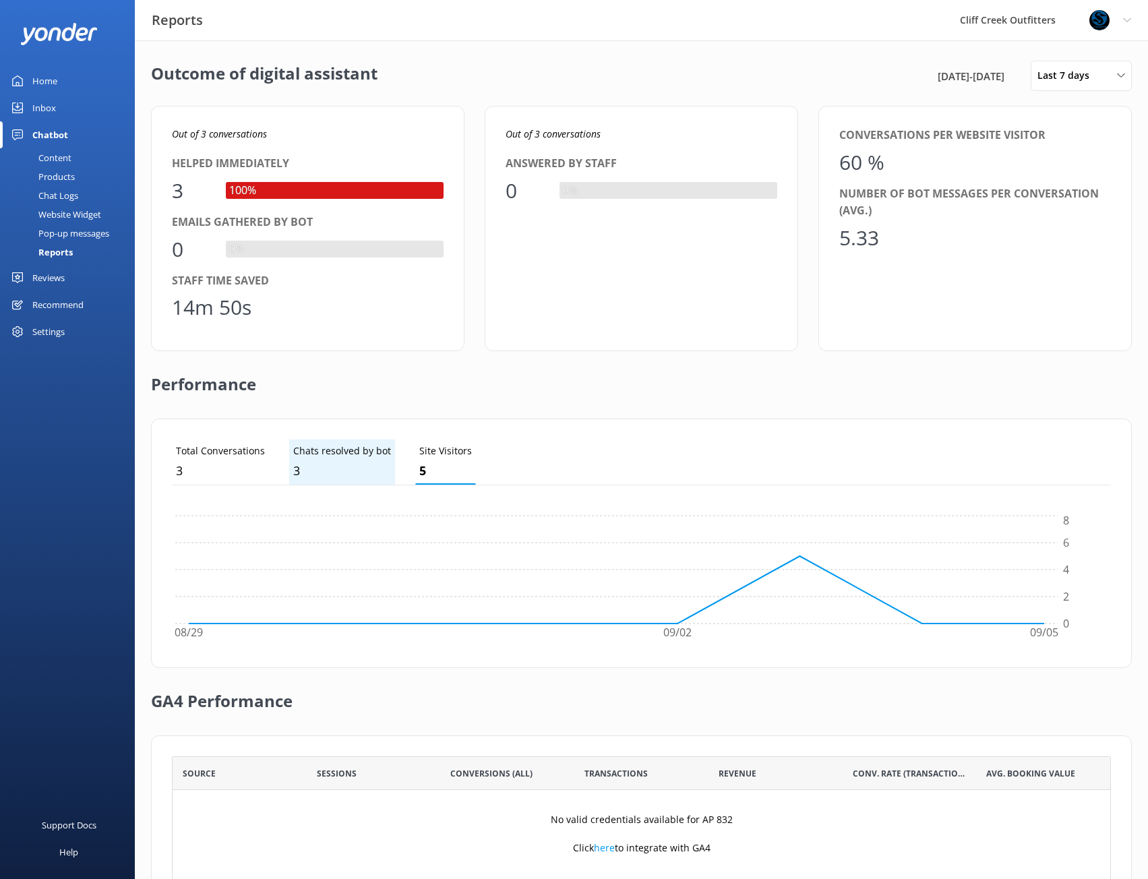
click at [354, 448] on p "Chats resolved by bot" at bounding box center [342, 450] width 98 height 15
click at [45, 84] on div "Home" at bounding box center [44, 80] width 25 height 27
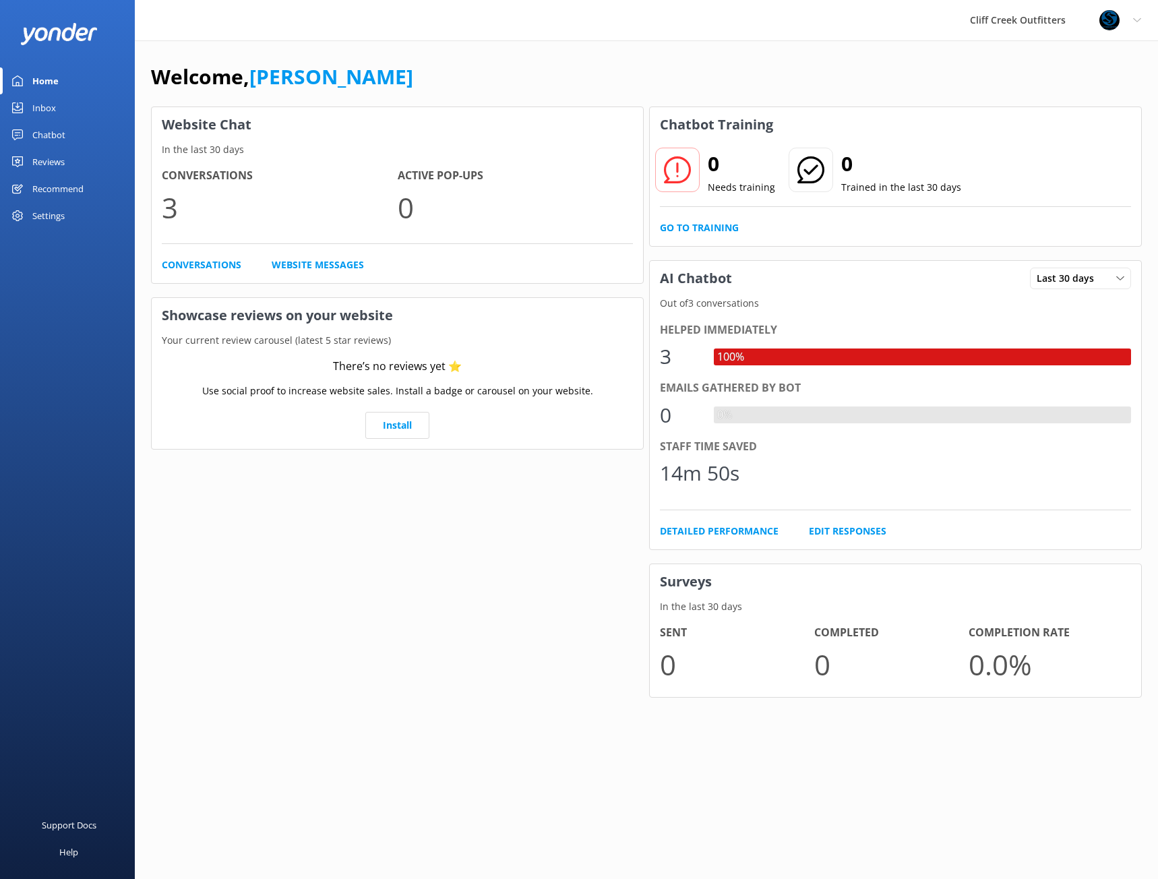
click at [1134, 16] on icon at bounding box center [1137, 20] width 8 height 8
click at [1106, 19] on img at bounding box center [1109, 20] width 20 height 20
click at [1140, 20] on icon at bounding box center [1137, 20] width 8 height 8
click at [1064, 67] on link "Profile Settings" at bounding box center [1091, 57] width 135 height 34
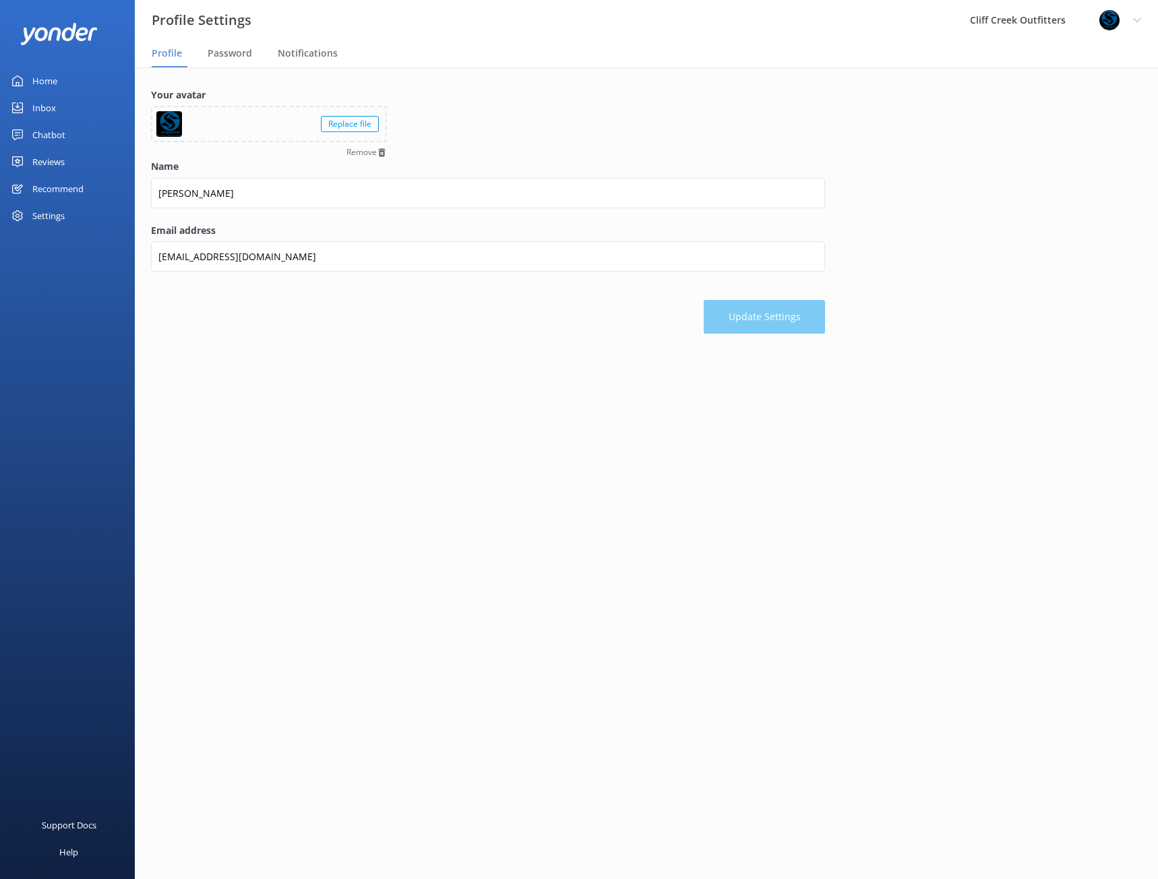
click at [338, 123] on div "Replace file" at bounding box center [350, 124] width 58 height 16
click at [360, 128] on div "Replace file" at bounding box center [350, 124] width 58 height 16
click at [768, 320] on button "Update Settings" at bounding box center [764, 317] width 121 height 34
click at [36, 80] on div "Home" at bounding box center [44, 80] width 25 height 27
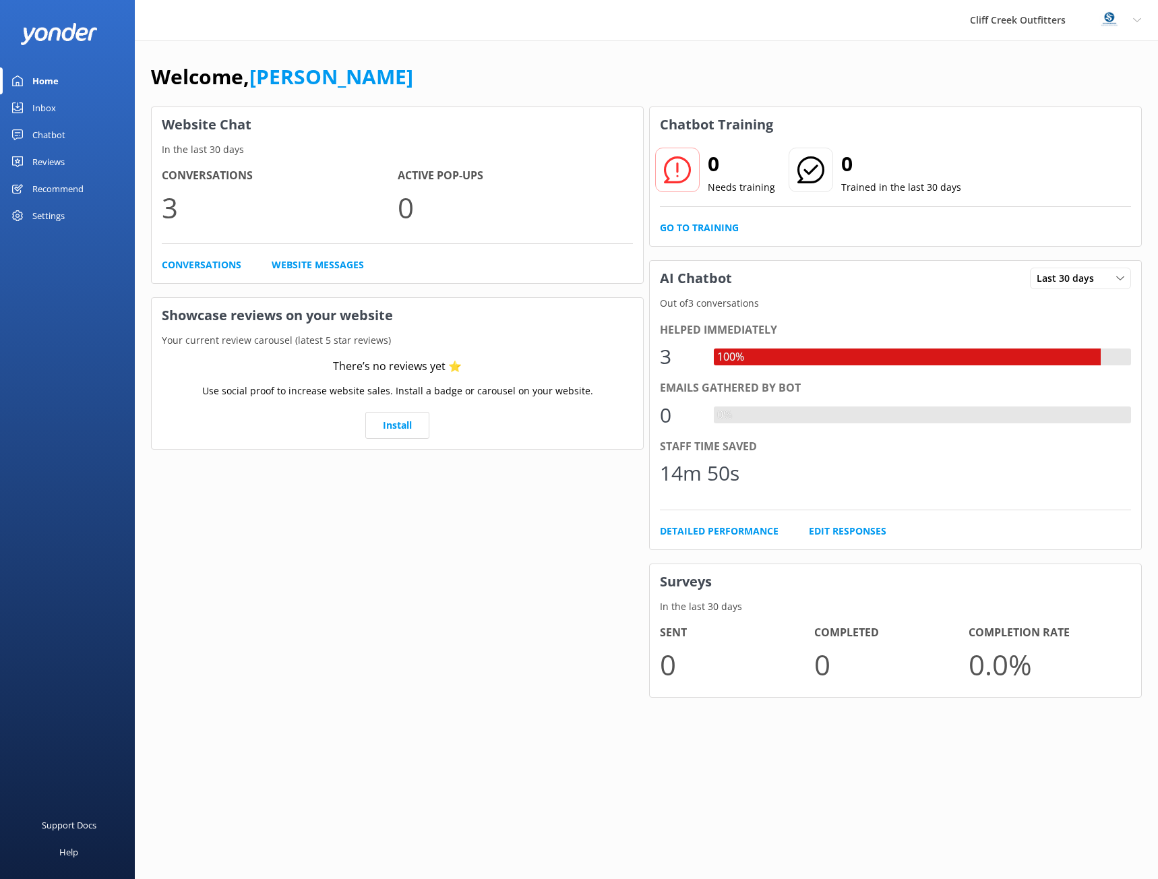
click at [49, 102] on div "Inbox" at bounding box center [44, 107] width 24 height 27
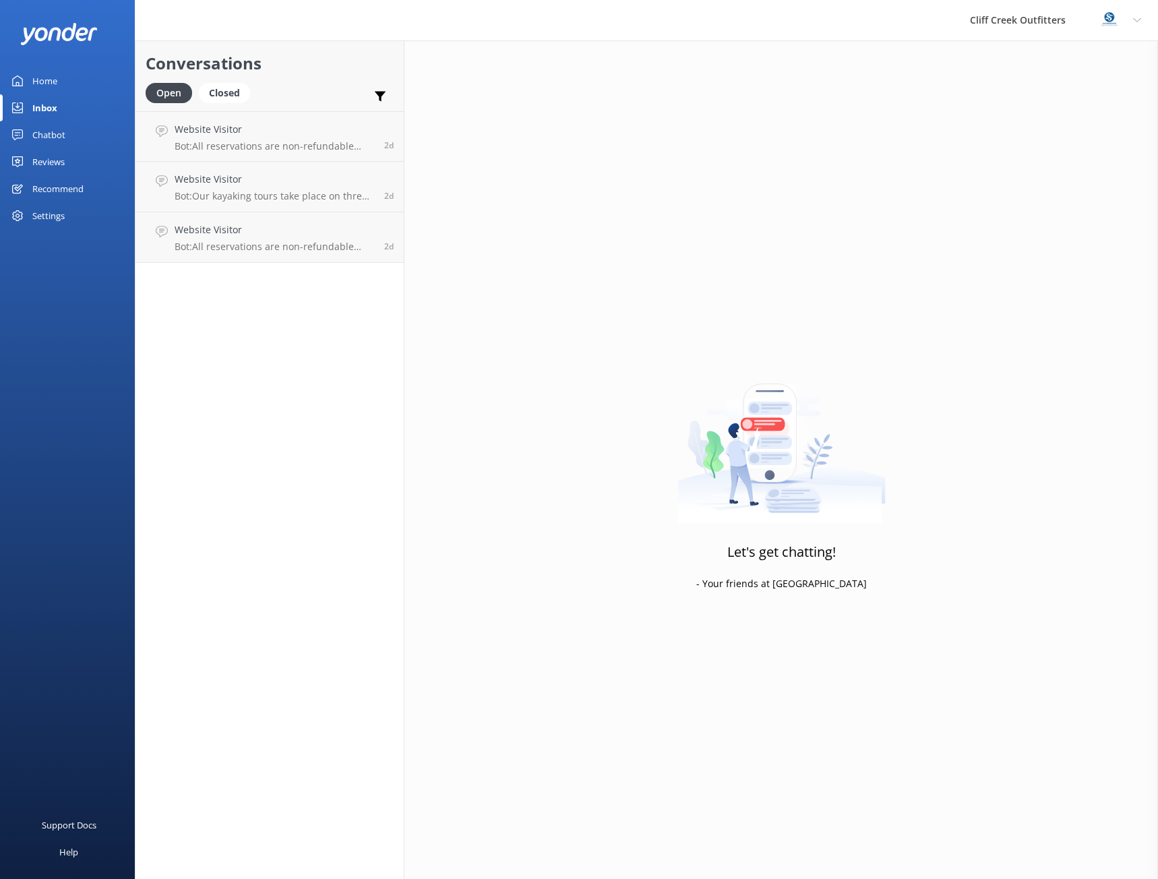
click at [57, 133] on div "Chatbot" at bounding box center [48, 134] width 33 height 27
